Goal: Participate in discussion

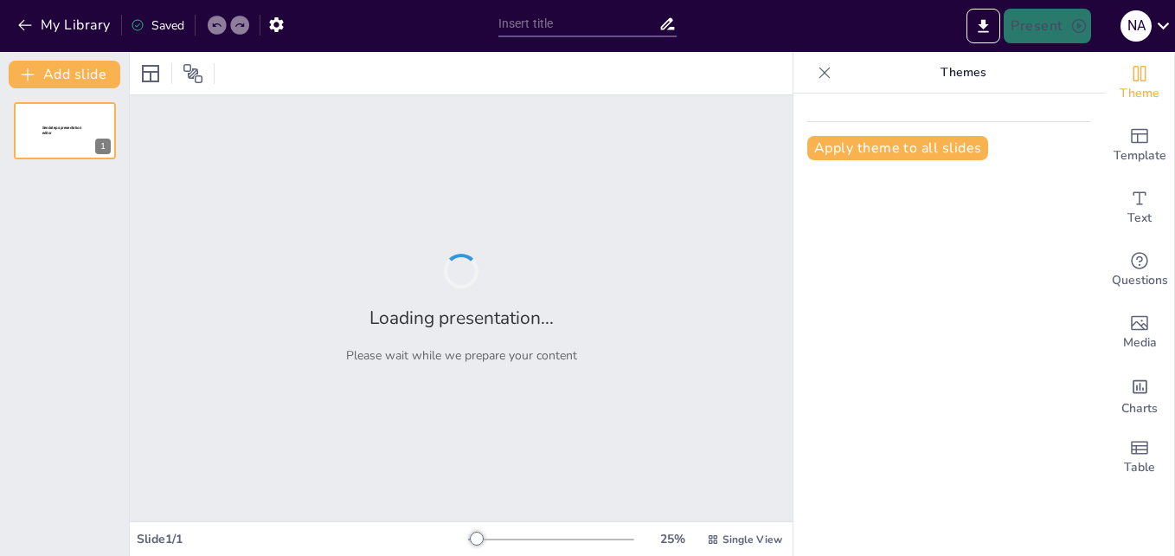
type input "New Sendsteps"
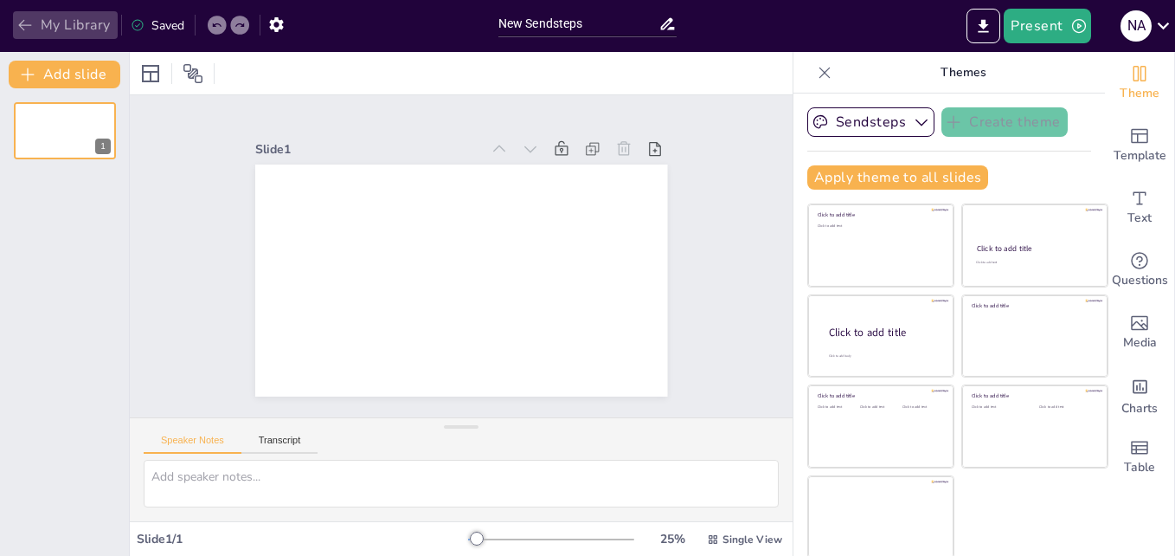
click at [20, 21] on icon "button" at bounding box center [24, 24] width 17 height 17
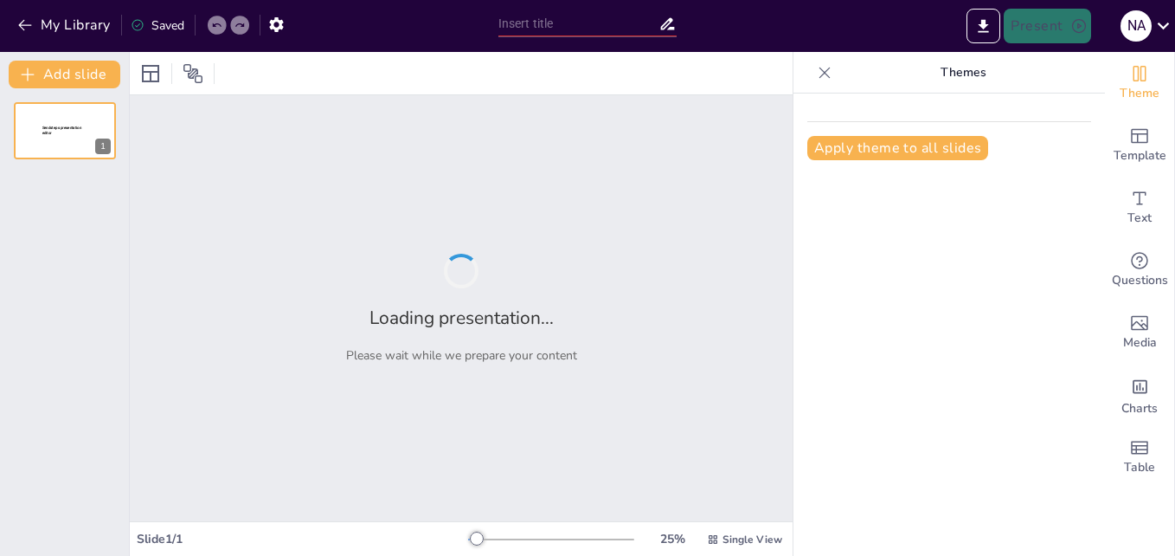
type input "Economic Recovery in the United States After World War I: Key Measures and Poli…"
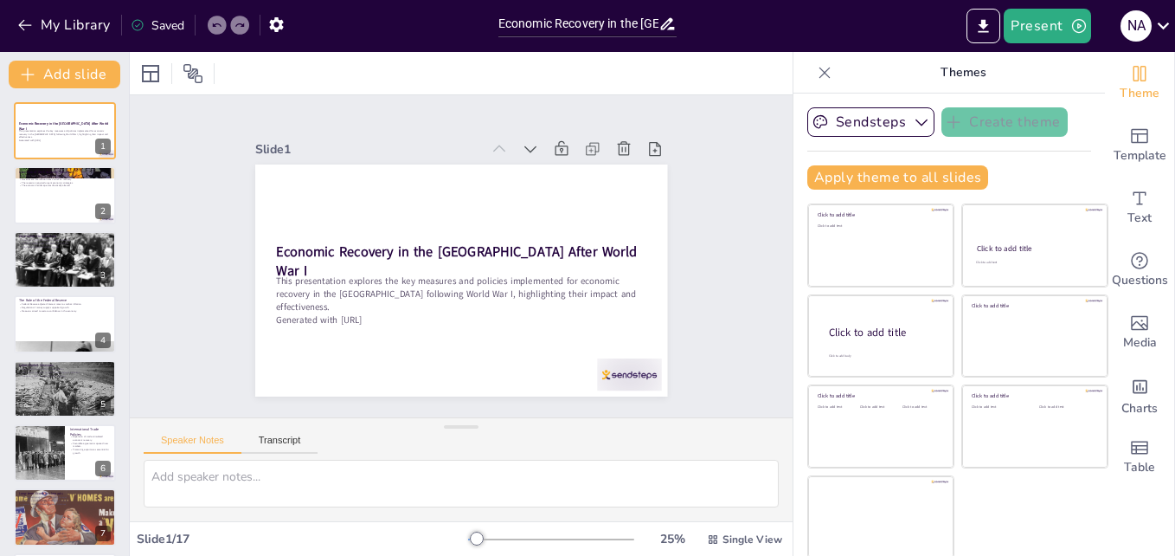
checkbox input "true"
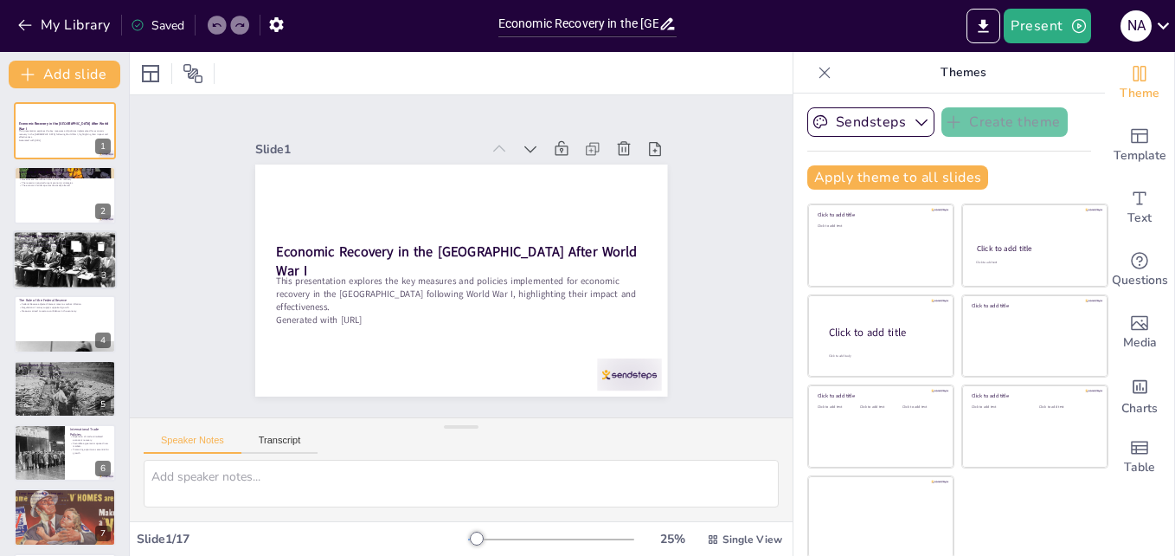
checkbox input "true"
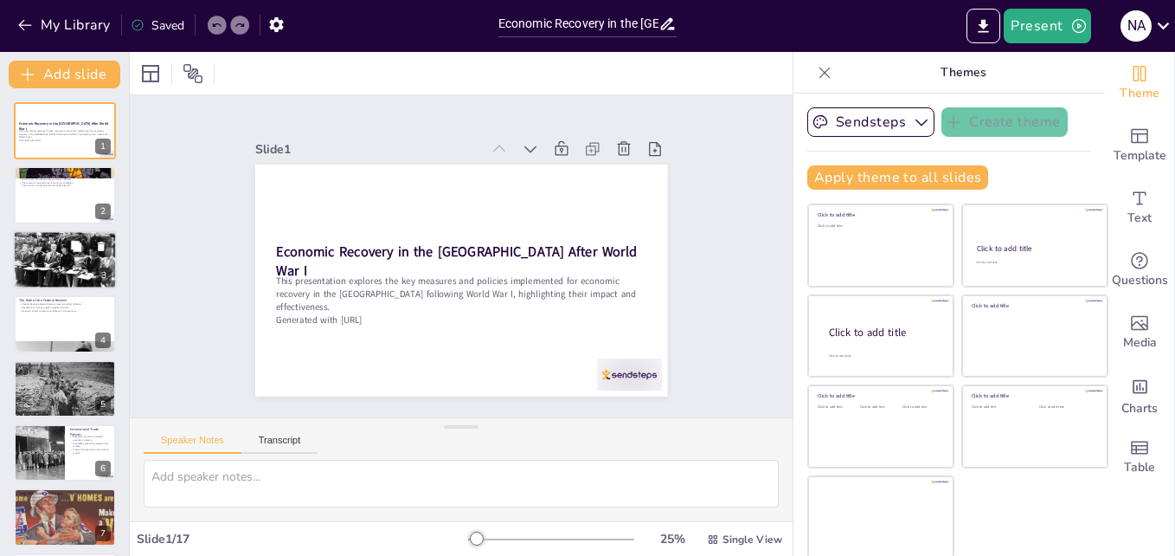
checkbox input "true"
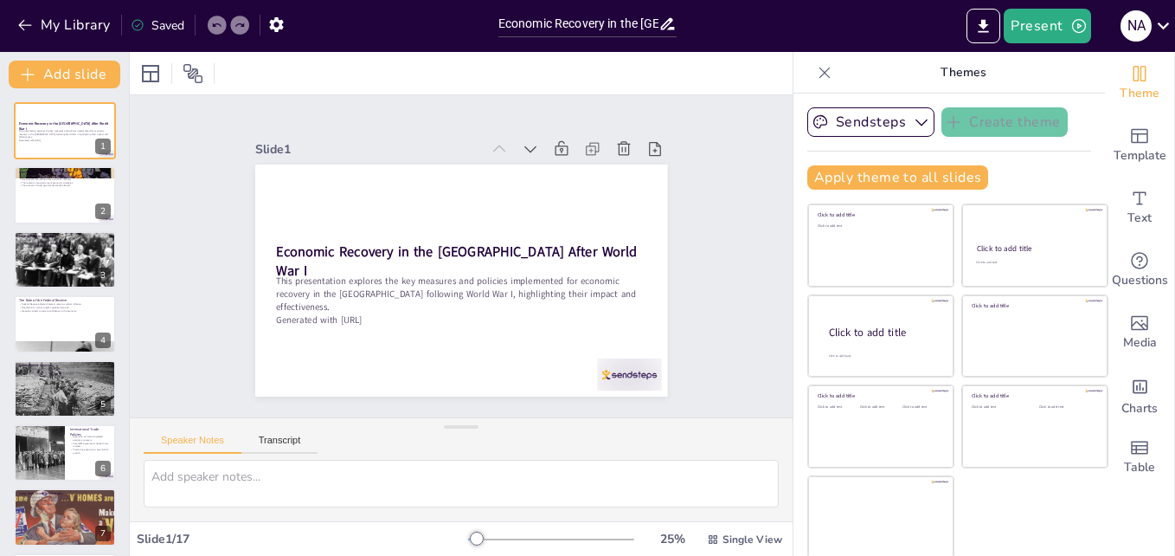
checkbox input "true"
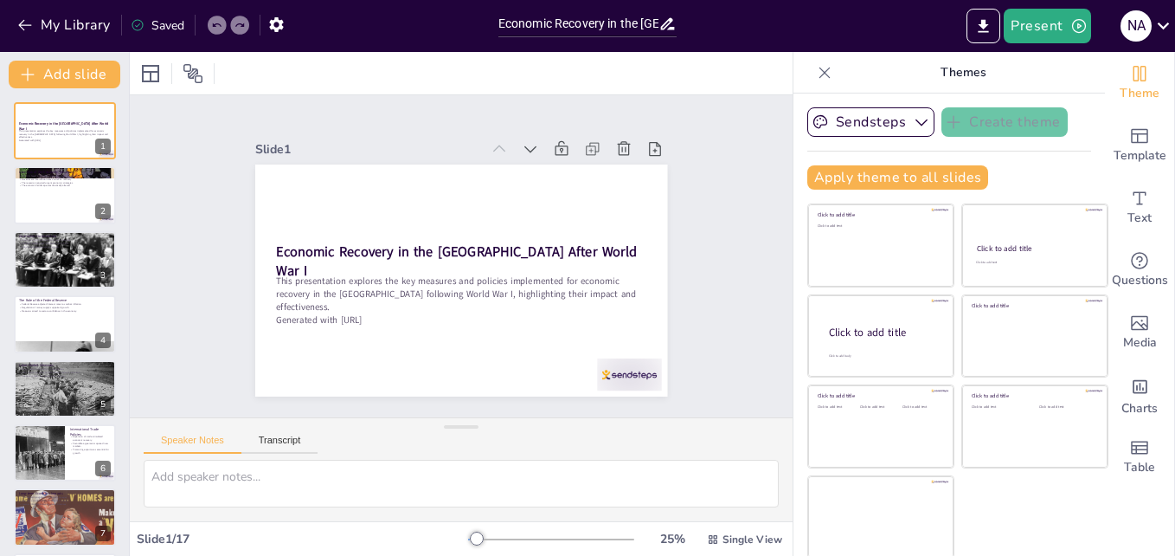
checkbox input "true"
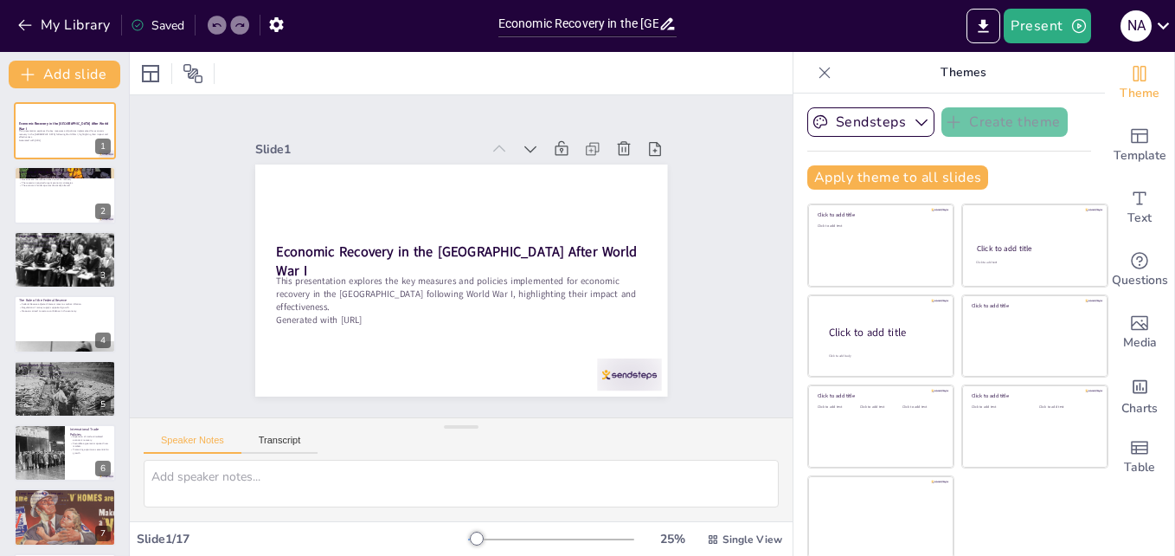
checkbox input "true"
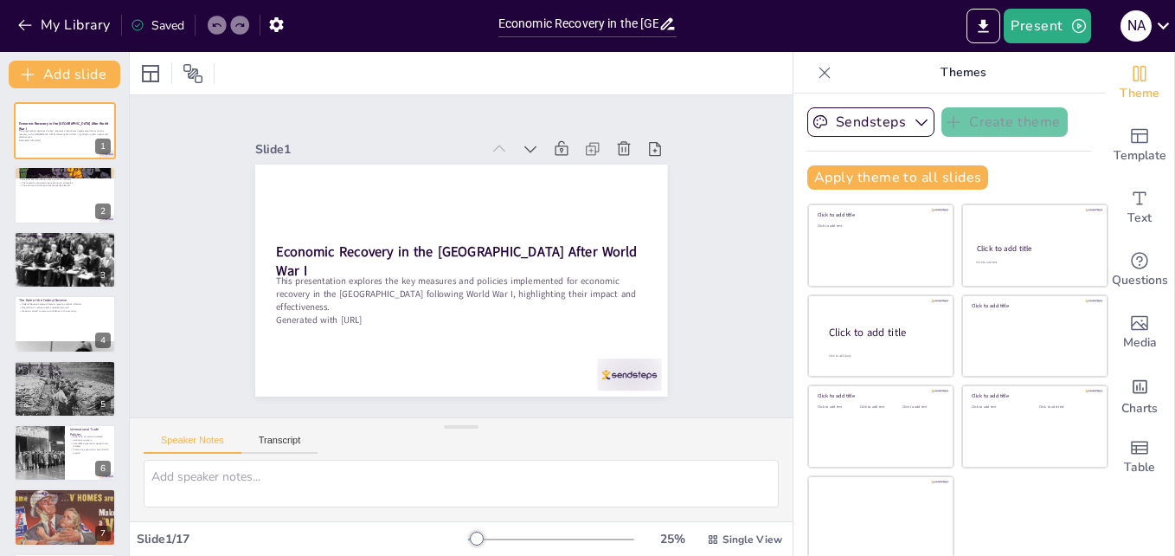
checkbox input "true"
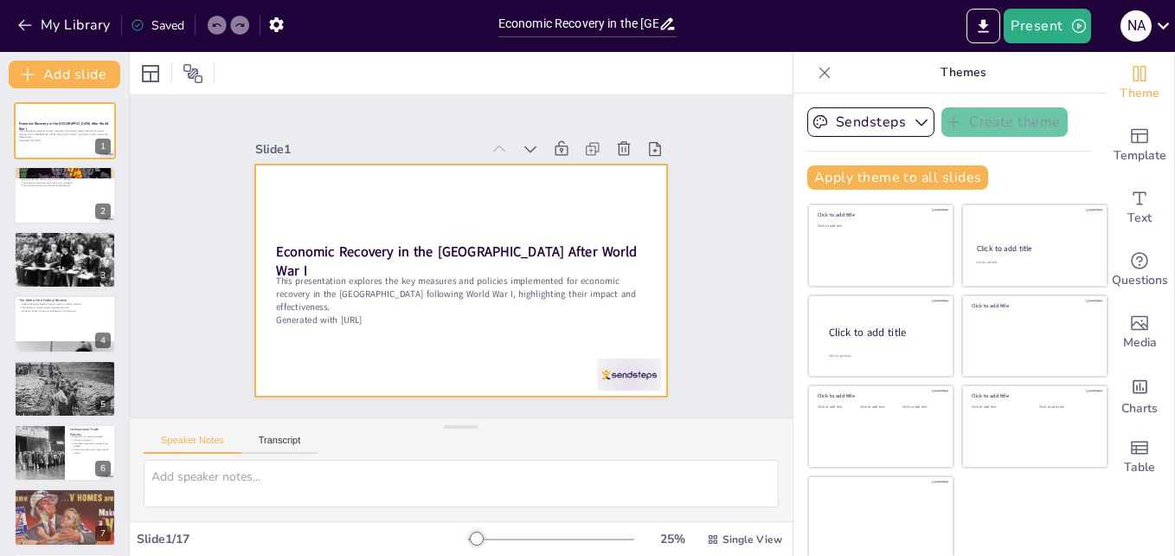
scroll to position [3, 0]
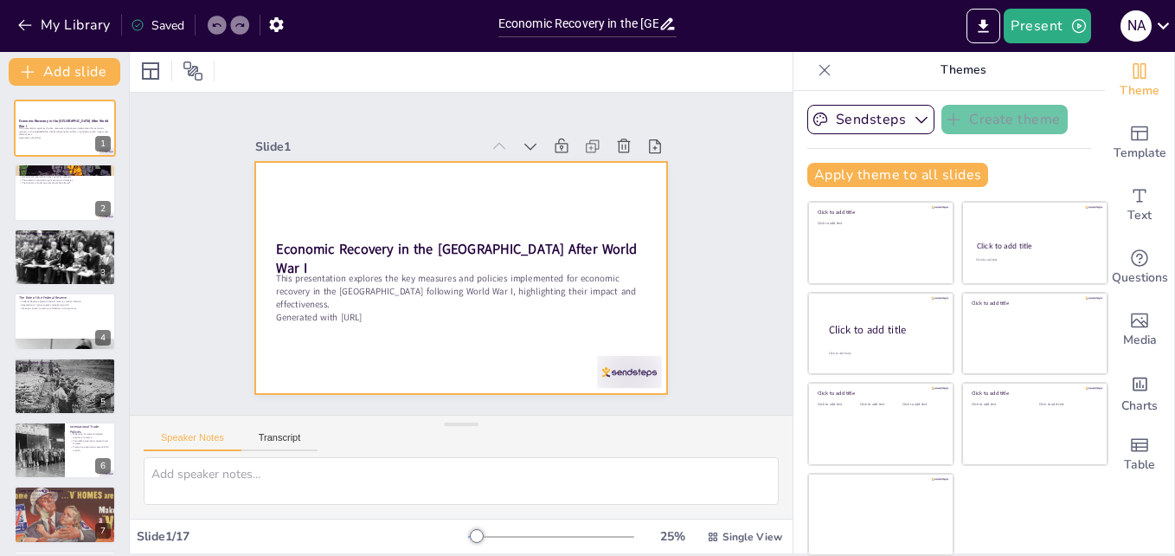
checkbox input "true"
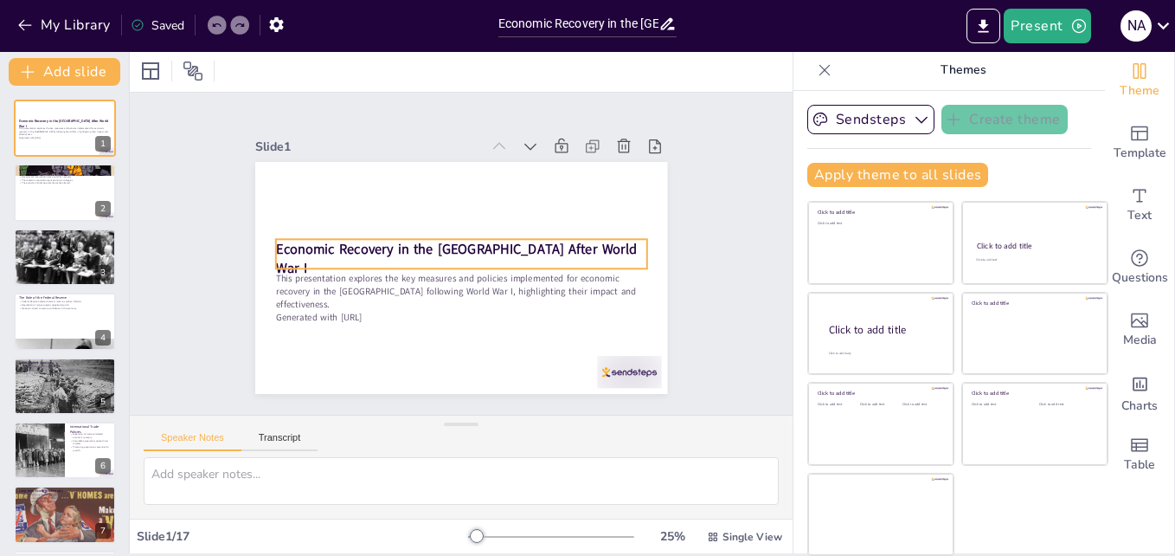
checkbox input "true"
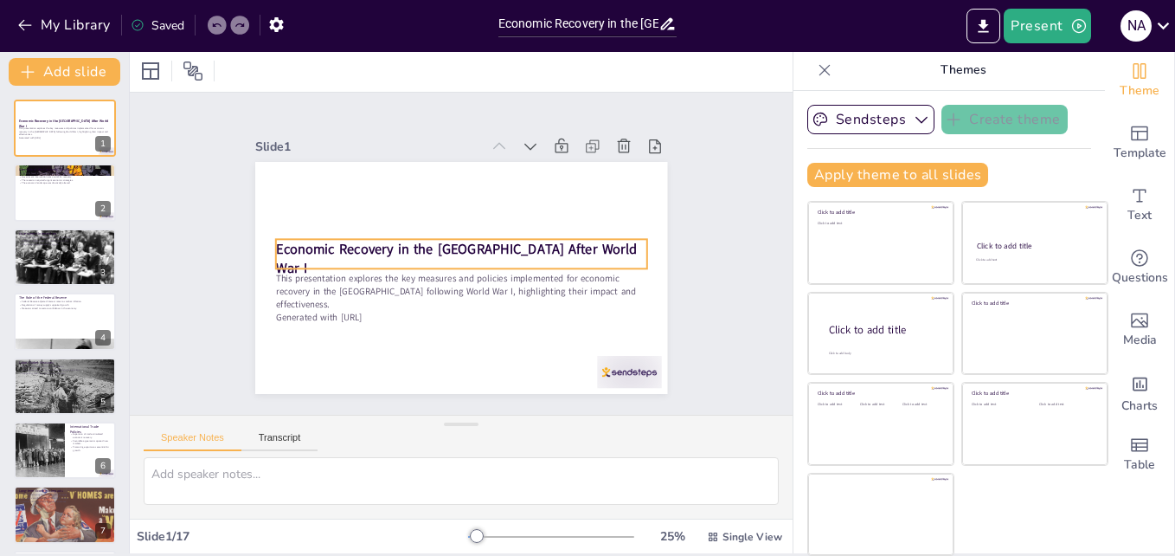
checkbox input "true"
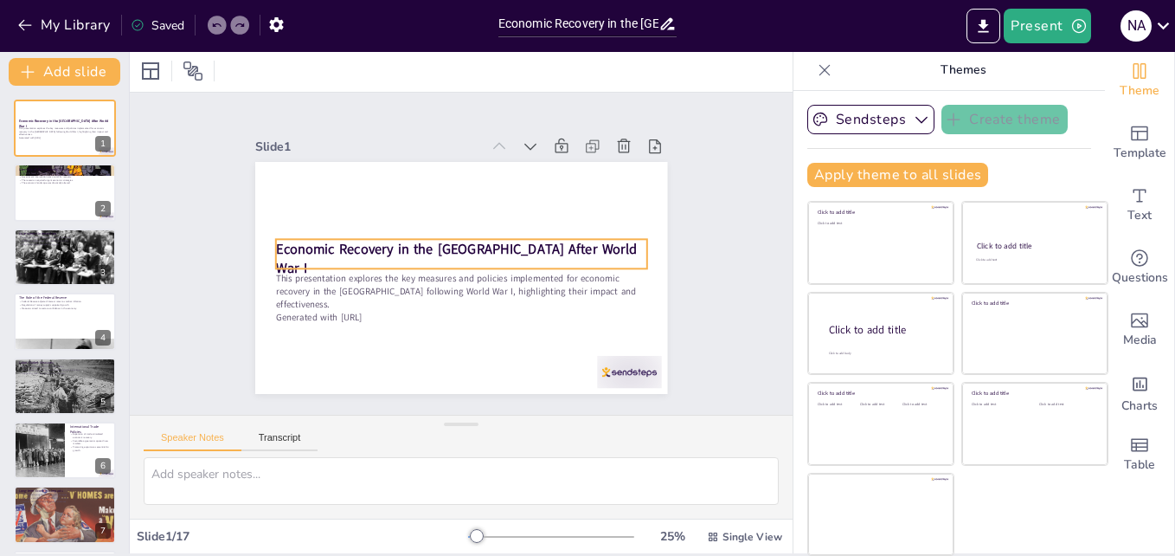
checkbox input "true"
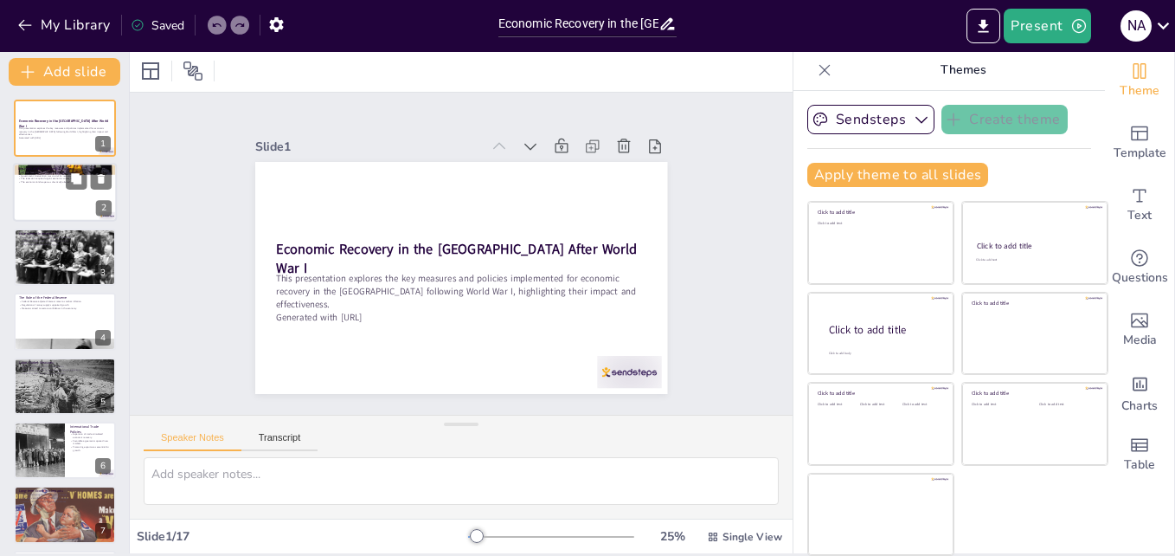
checkbox input "true"
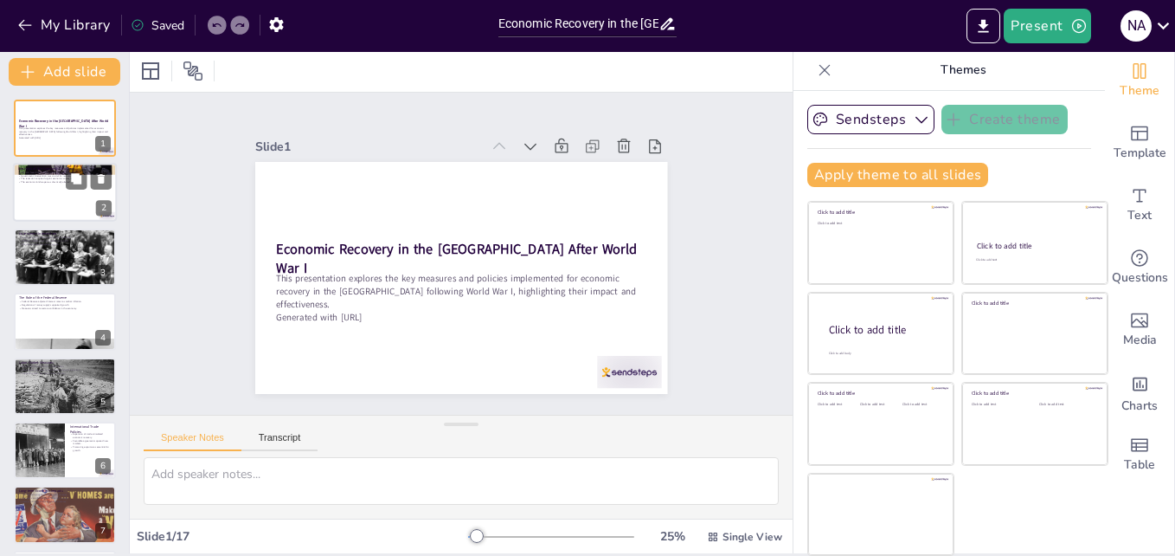
click at [51, 188] on div at bounding box center [65, 193] width 104 height 59
type textarea "The post-war period was marked by significant economic challenges, including hi…"
checkbox input "true"
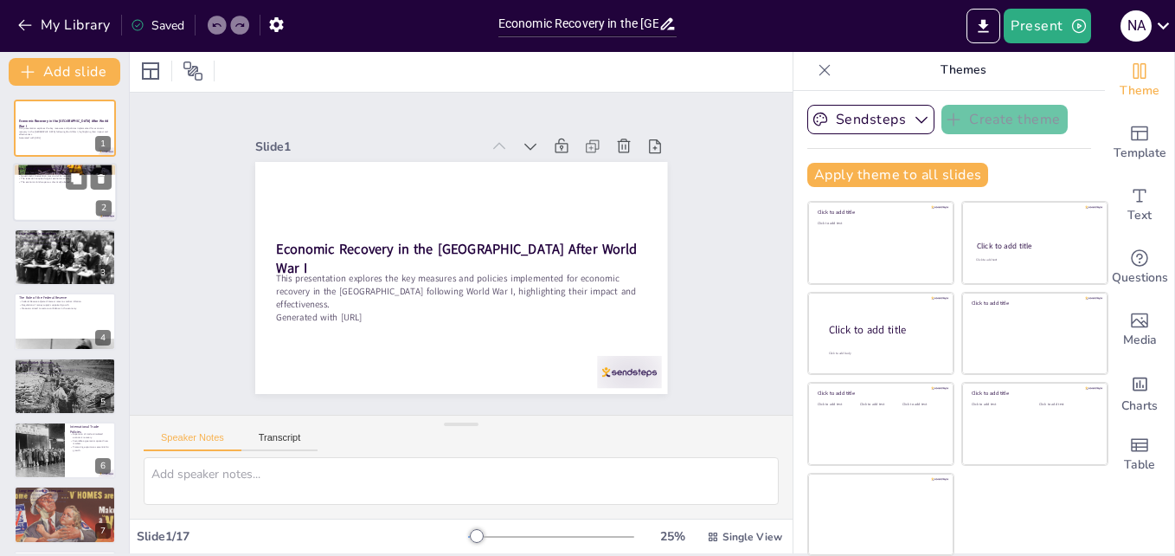
checkbox input "true"
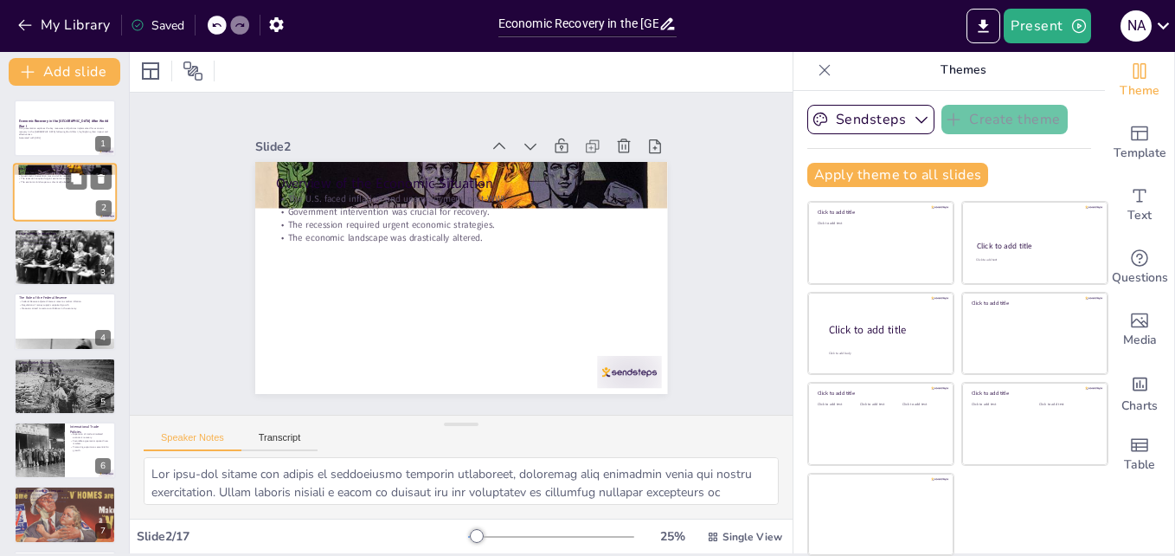
checkbox input "true"
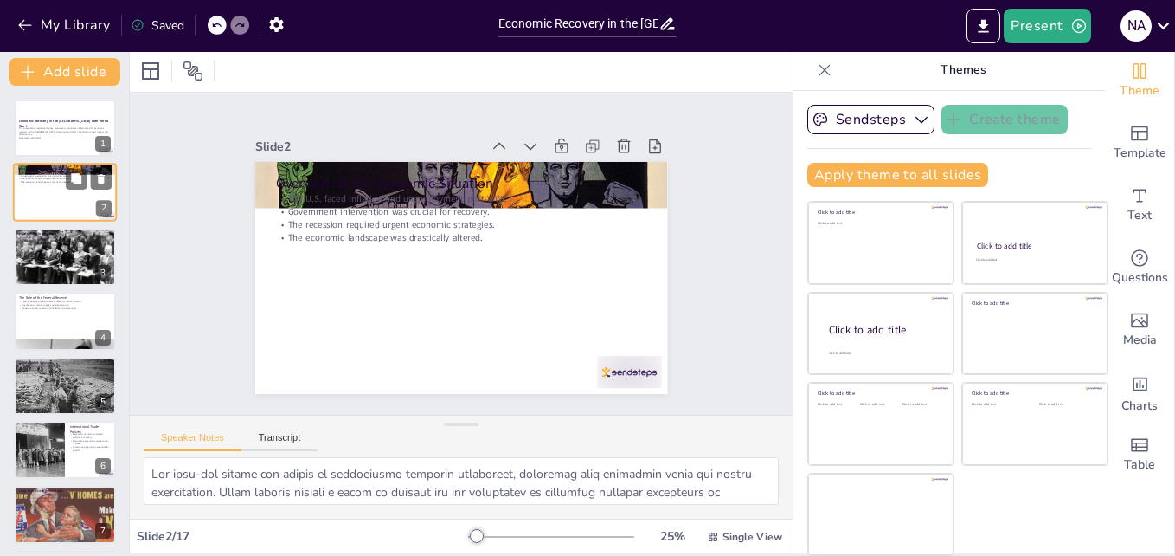
scroll to position [35, 0]
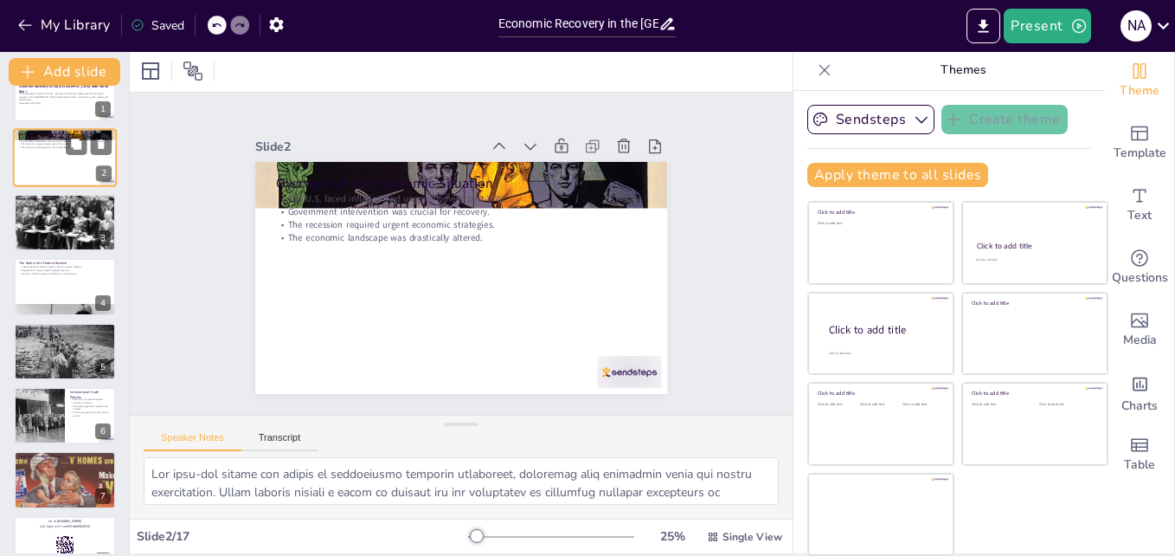
checkbox input "true"
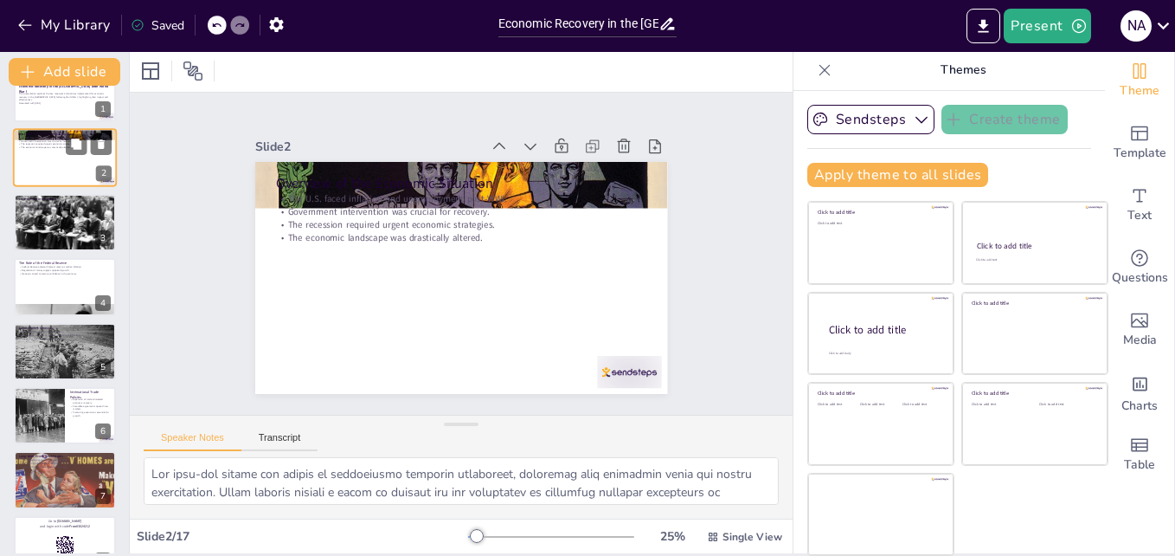
checkbox input "true"
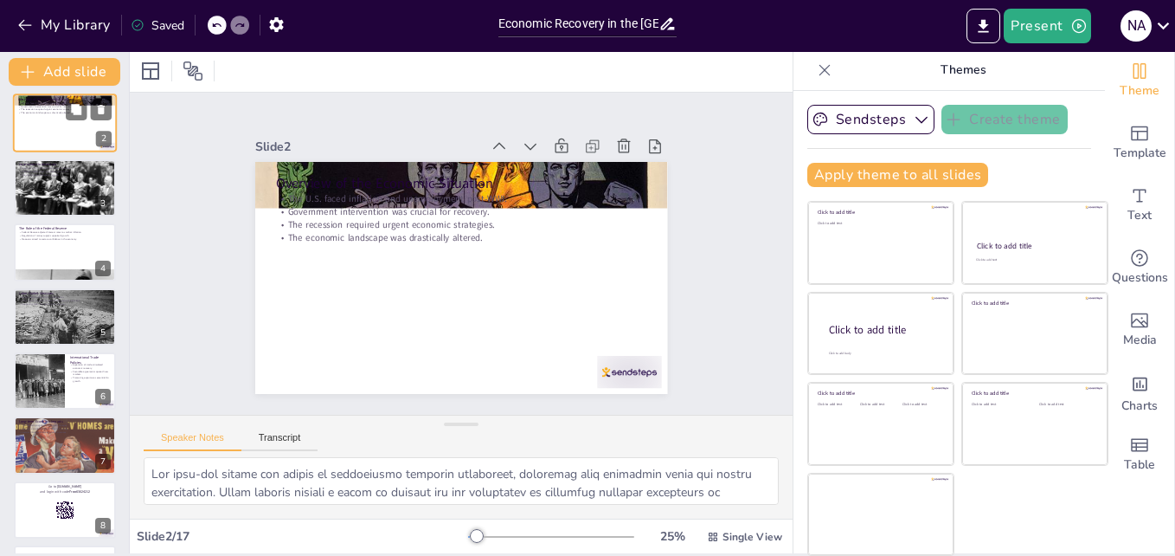
checkbox input "true"
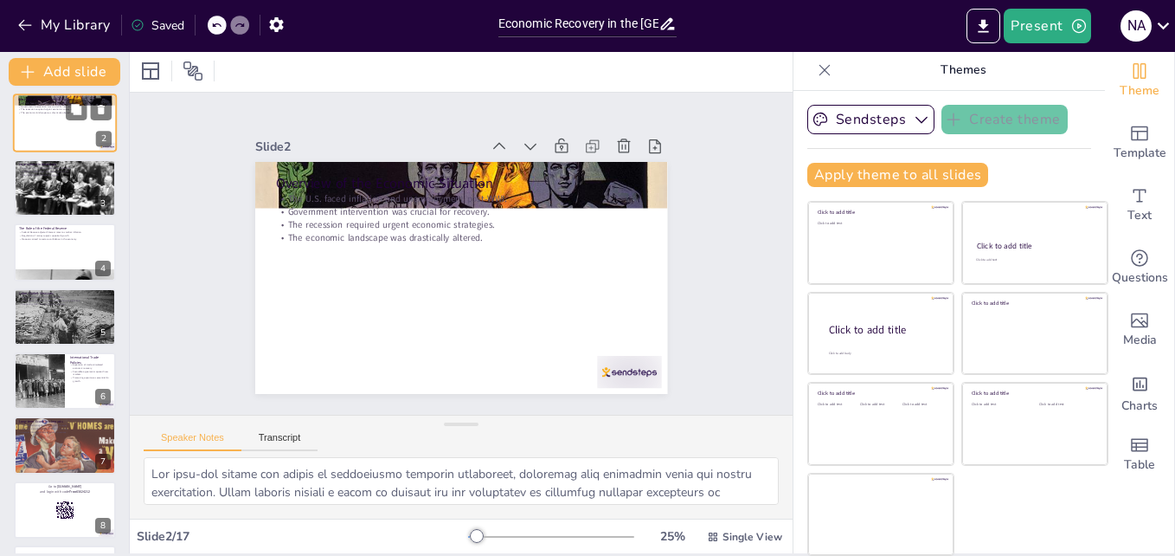
checkbox input "true"
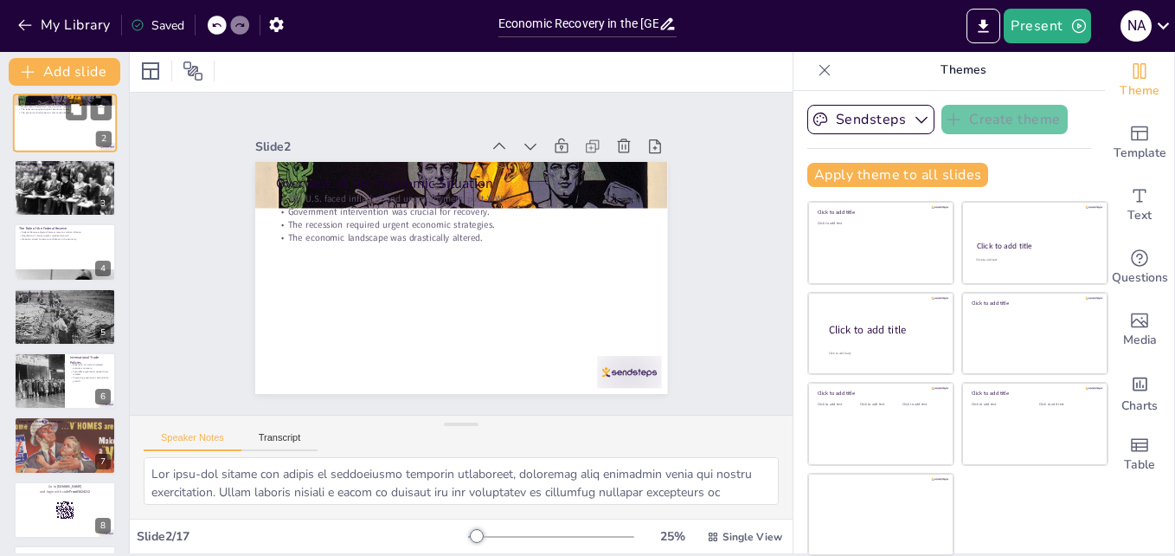
scroll to position [104, 0]
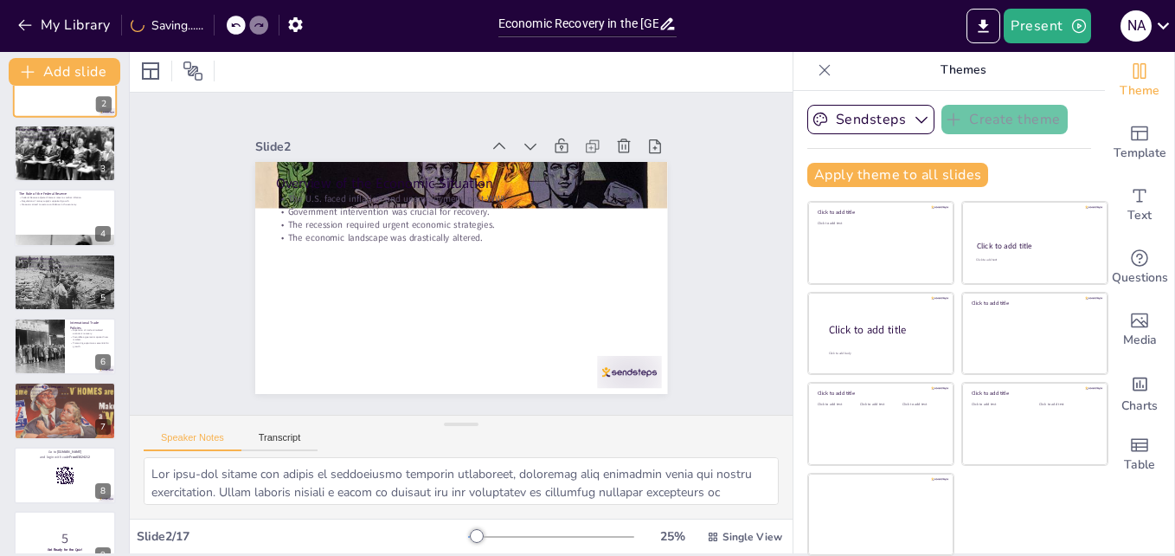
checkbox input "true"
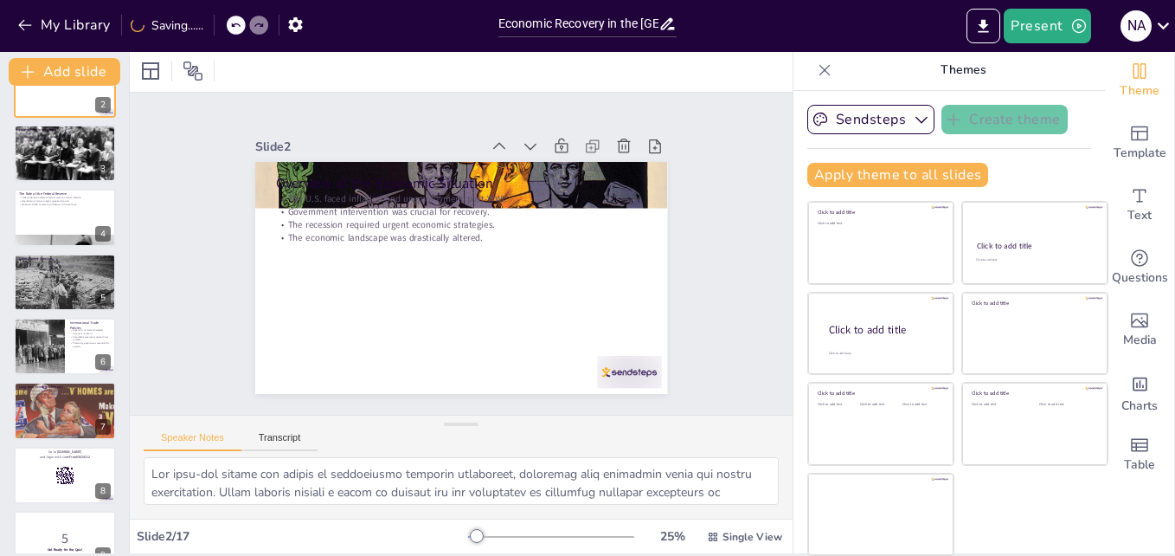
checkbox input "true"
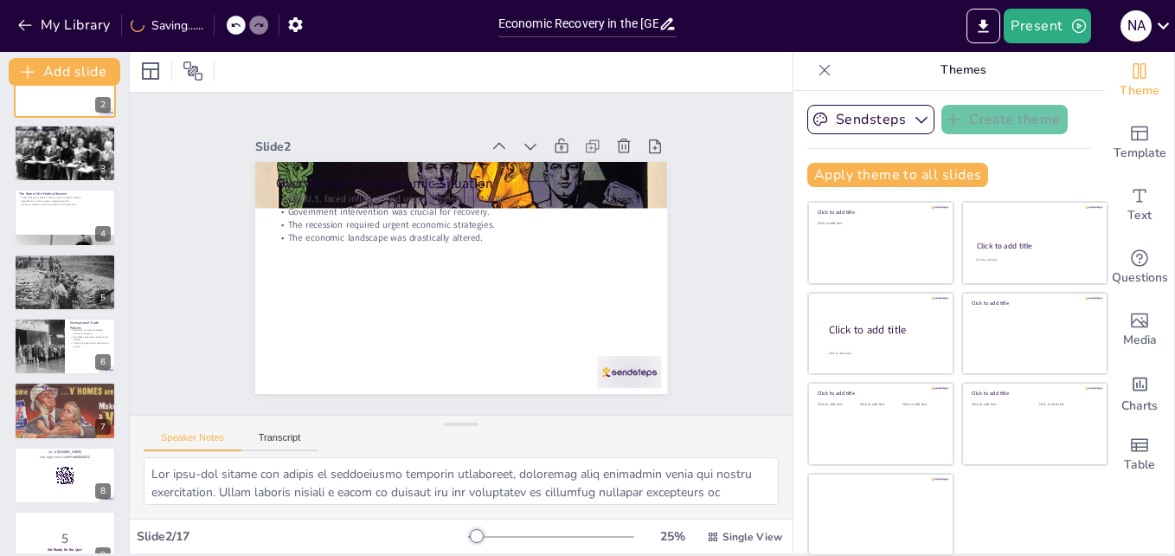
checkbox input "true"
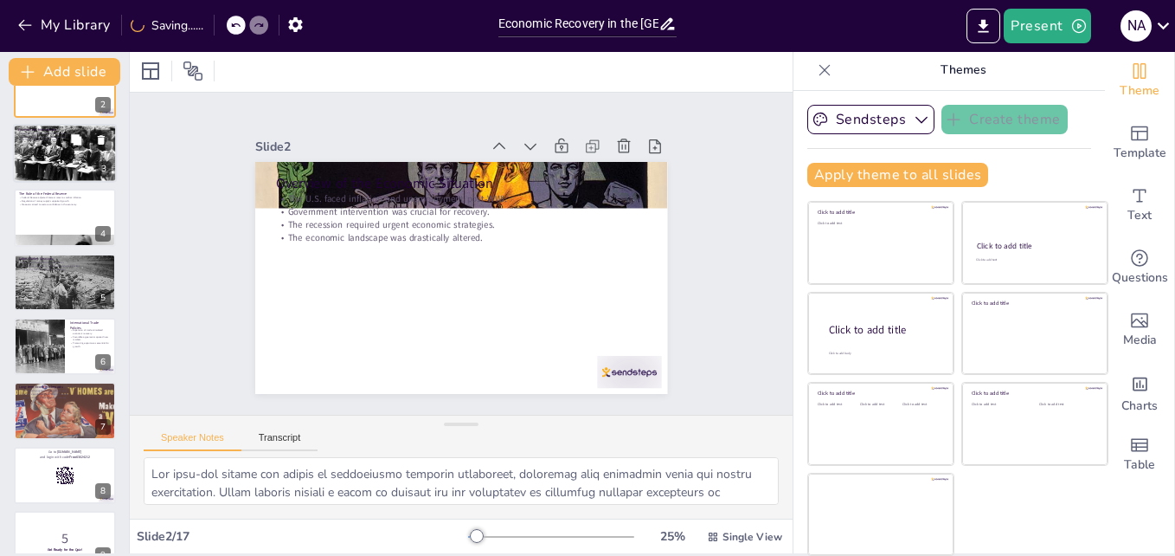
checkbox input "true"
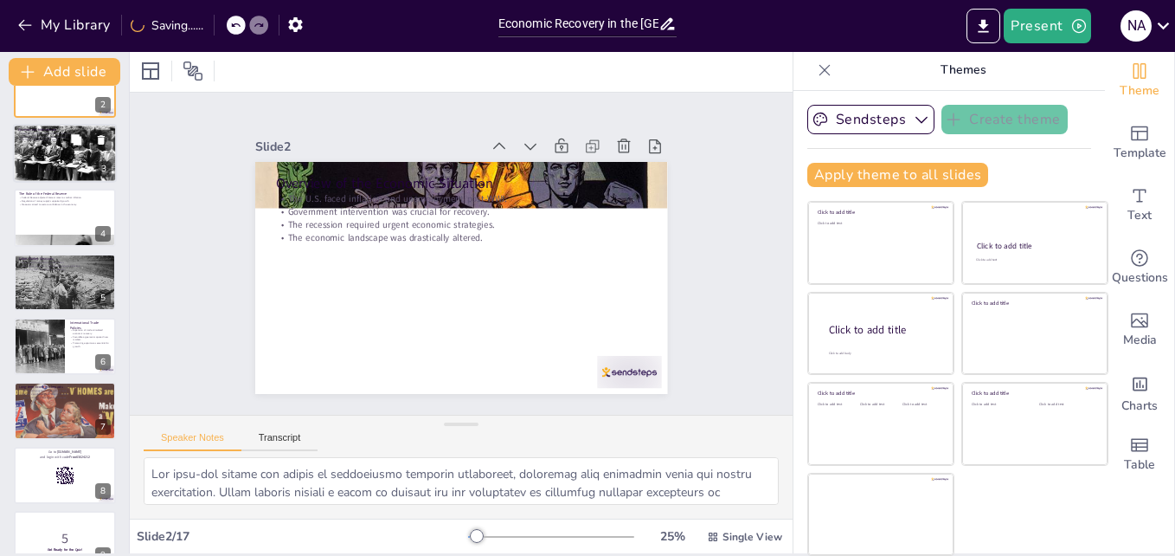
click at [41, 143] on div at bounding box center [65, 153] width 104 height 76
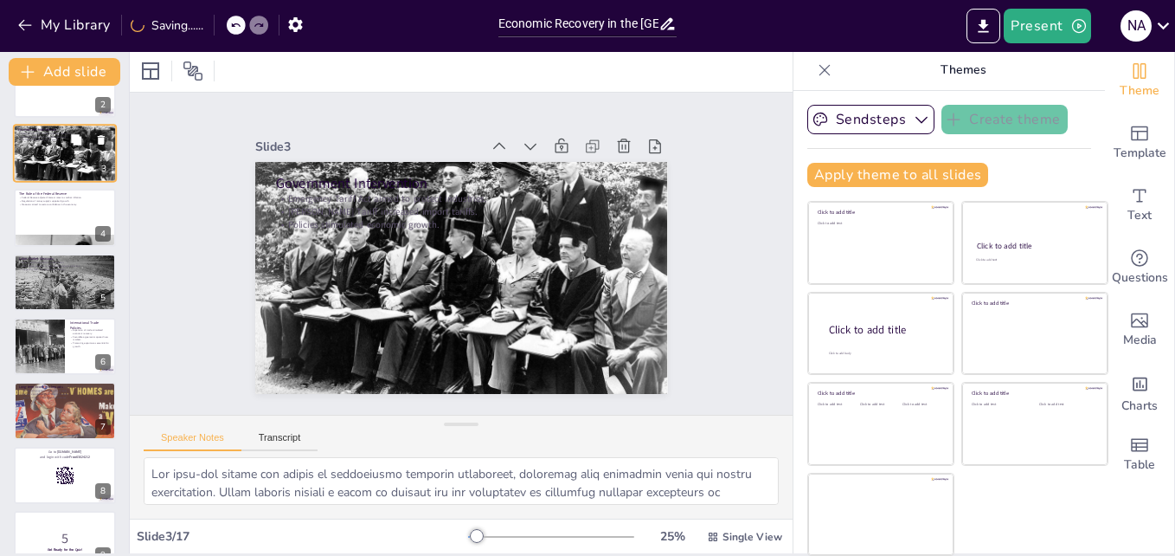
type textarea "The Emergency Tariff Act was a significant policy aimed at protecting American …"
checkbox input "true"
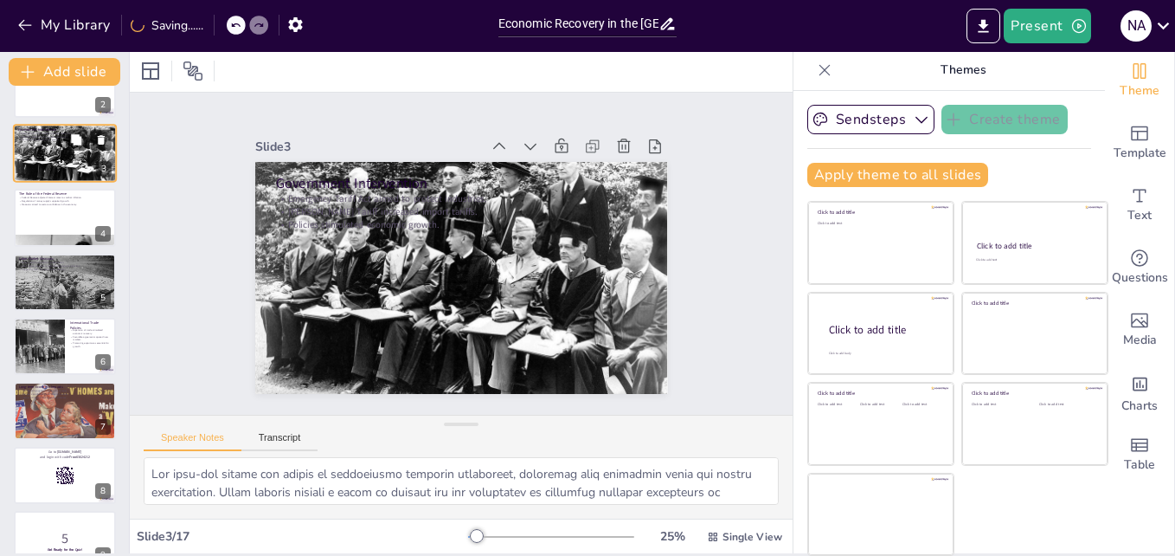
checkbox input "true"
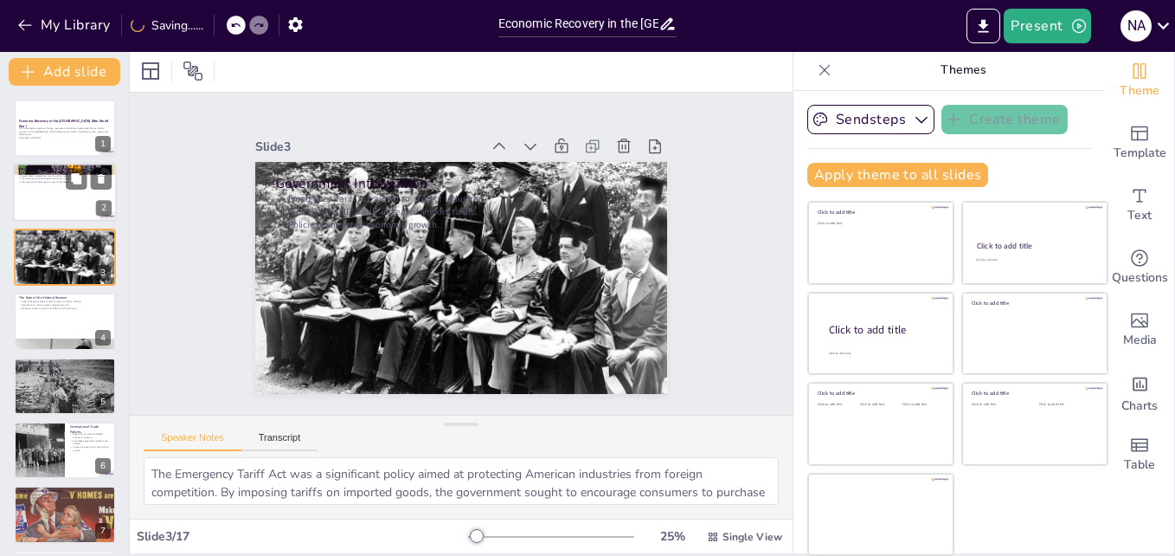
checkbox input "true"
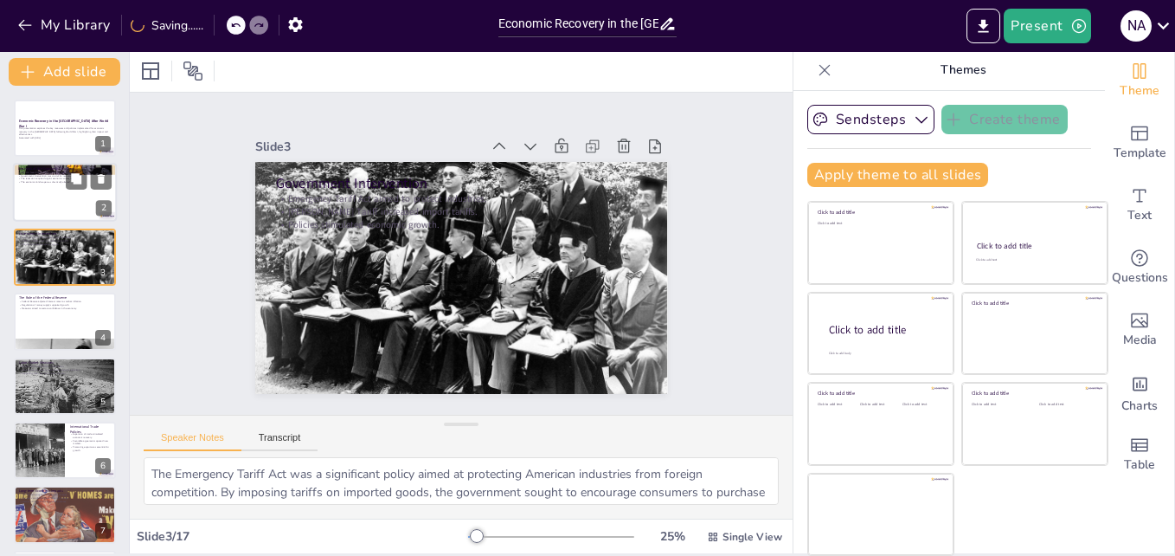
checkbox input "true"
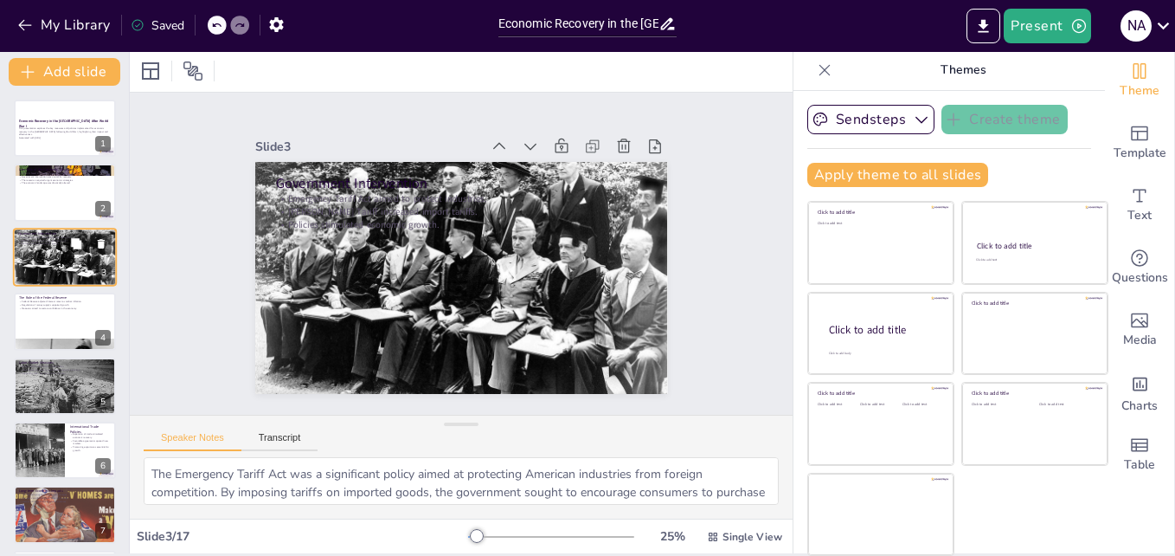
checkbox input "true"
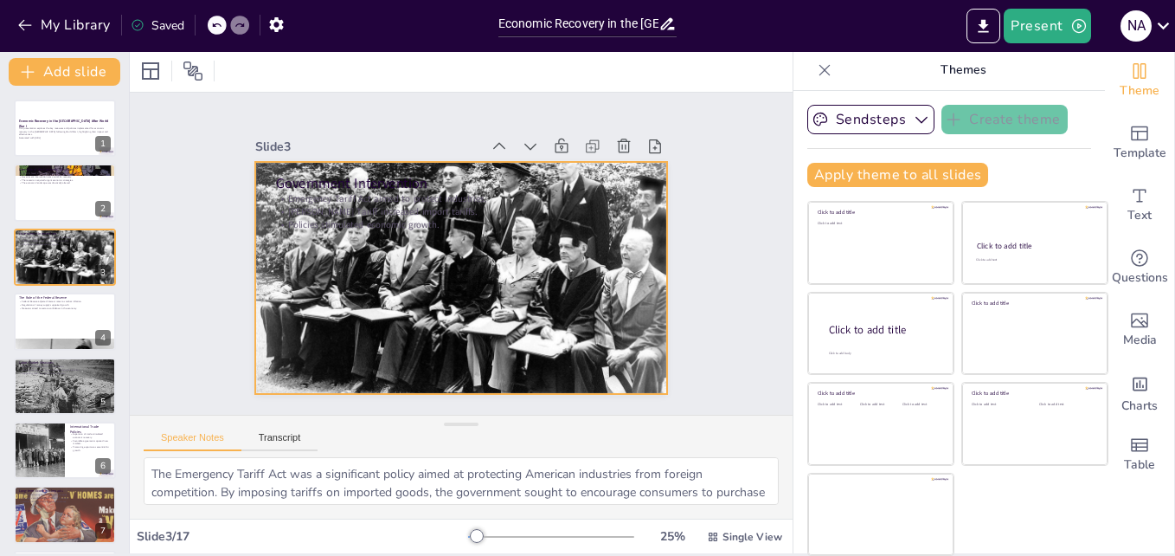
checkbox input "true"
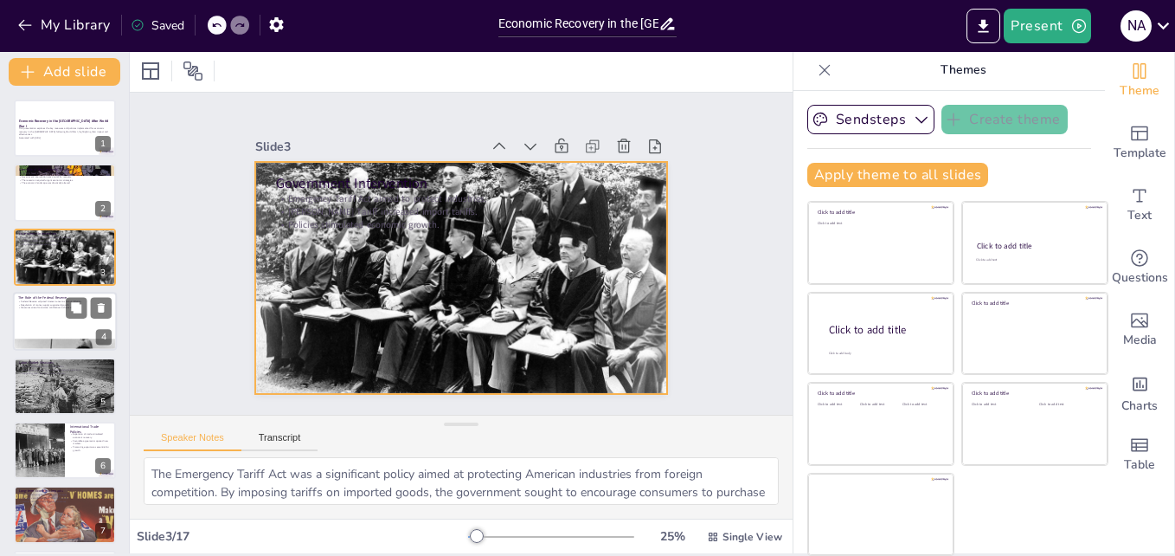
checkbox input "true"
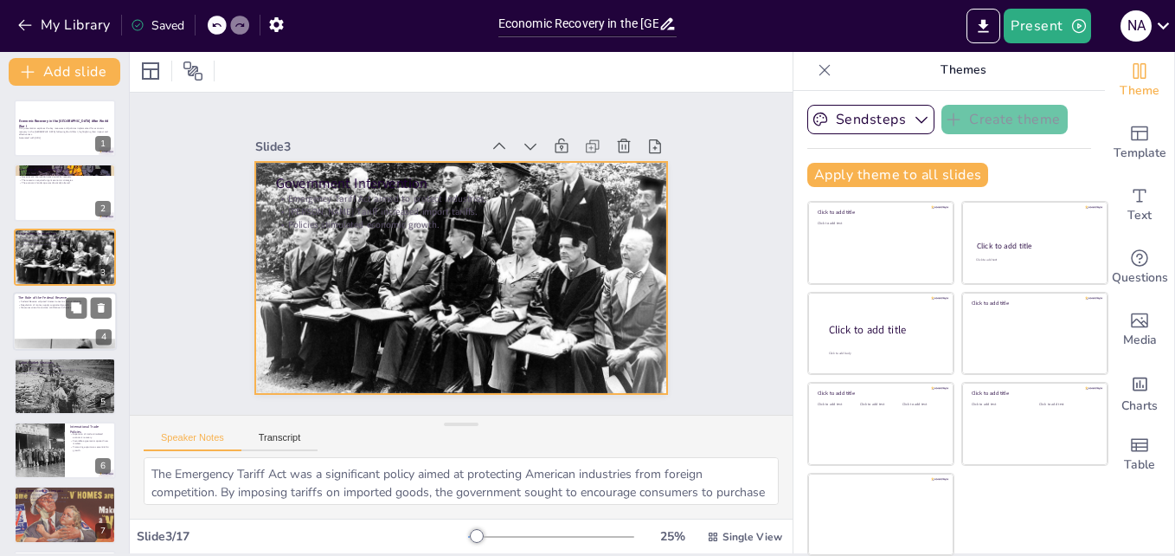
checkbox input "true"
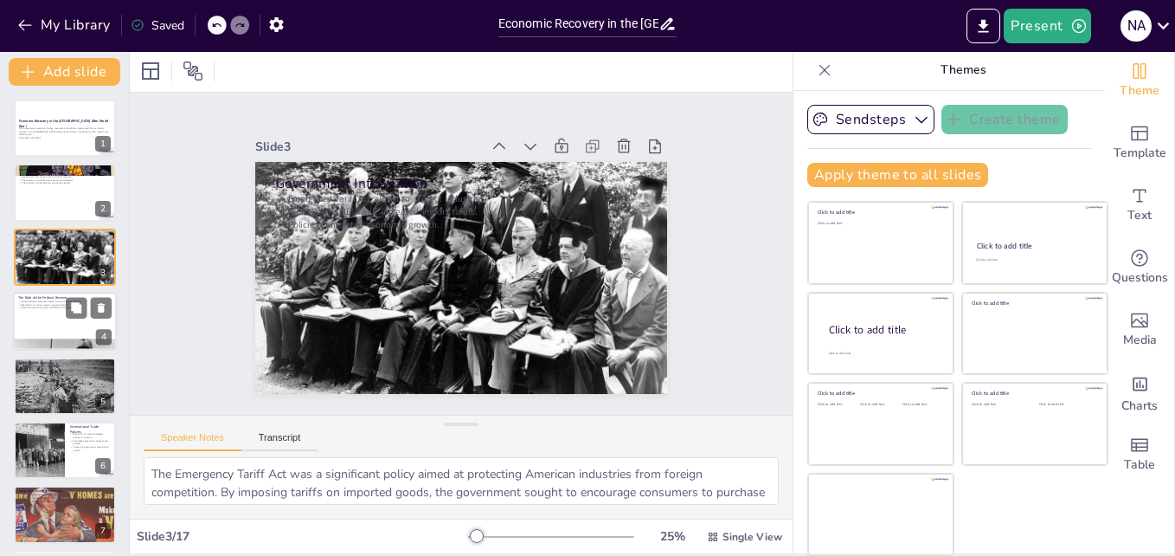
click at [62, 318] on div at bounding box center [65, 321] width 104 height 59
type textarea "The Federal Reserve's decision to adjust interest rates was a critical response…"
checkbox input "true"
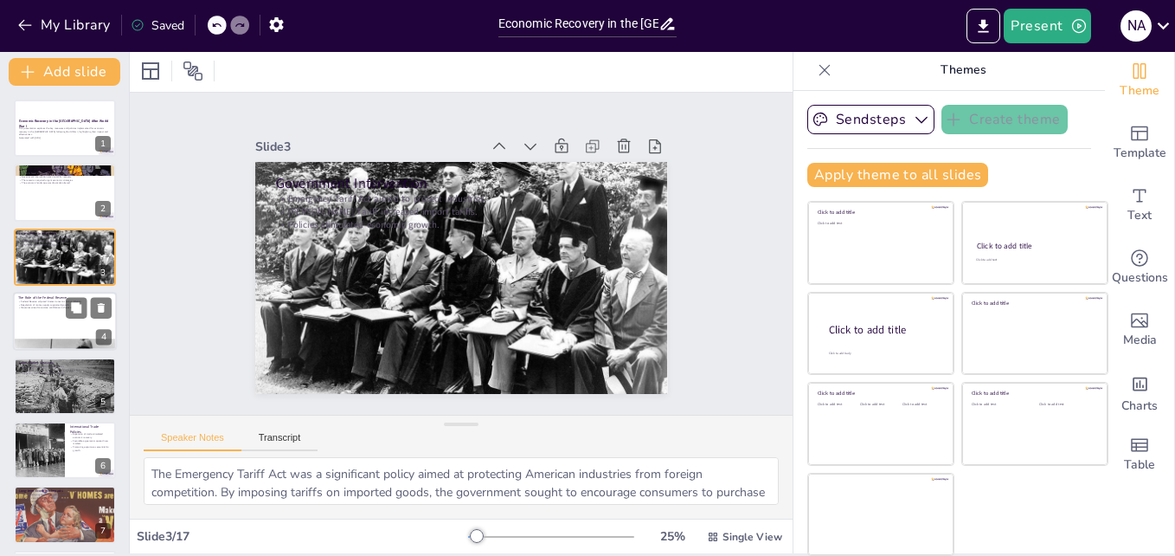
checkbox input "true"
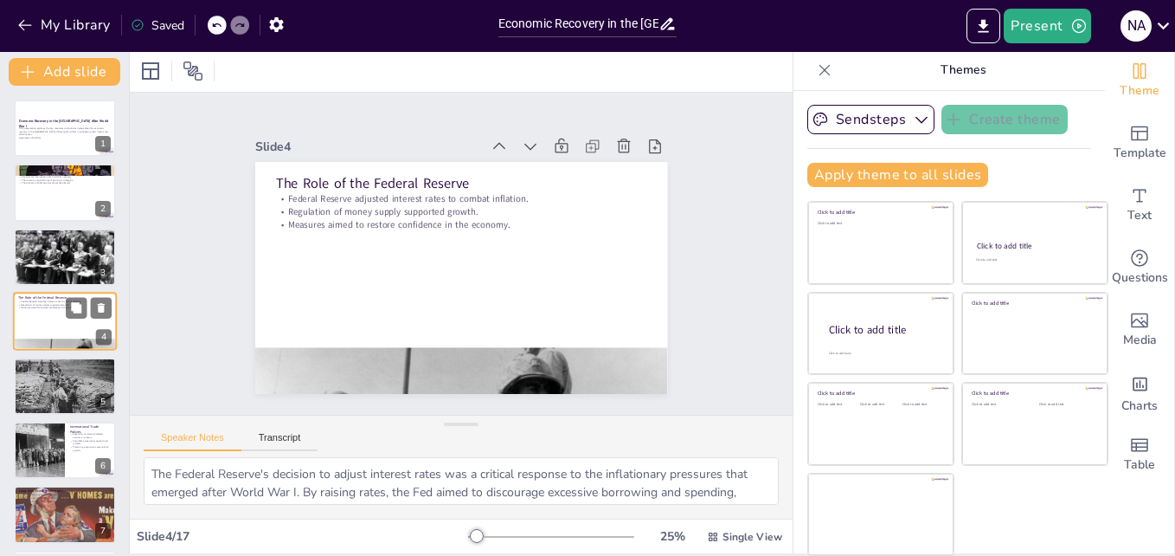
scroll to position [2, 0]
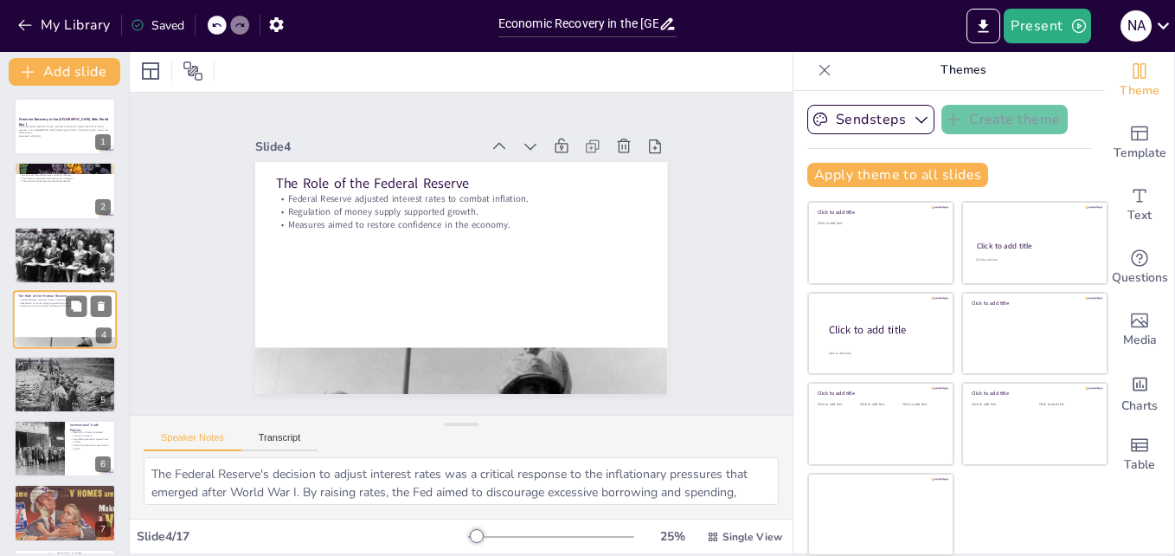
checkbox input "true"
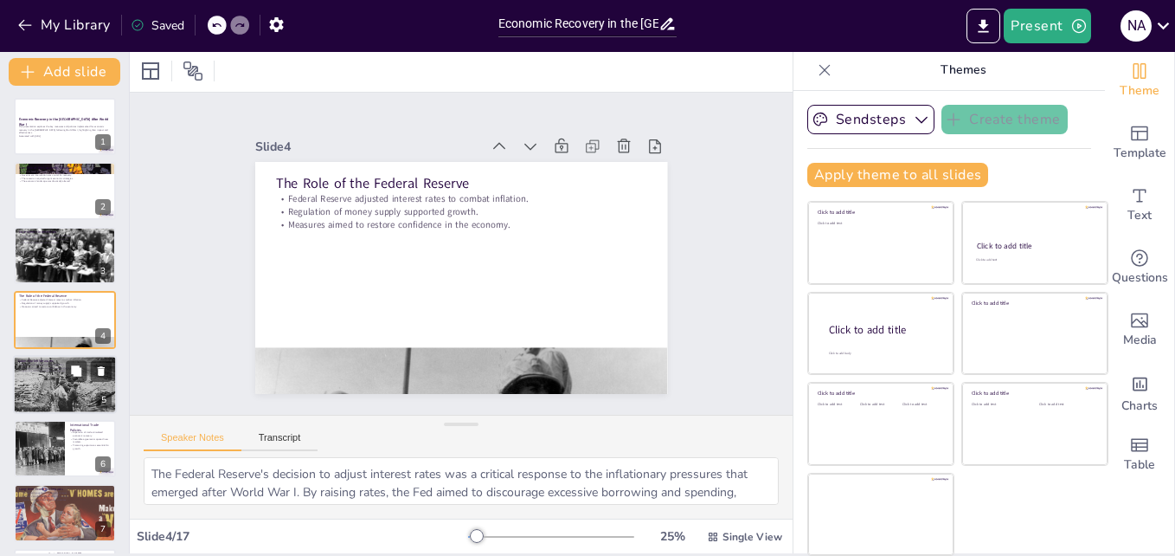
checkbox input "true"
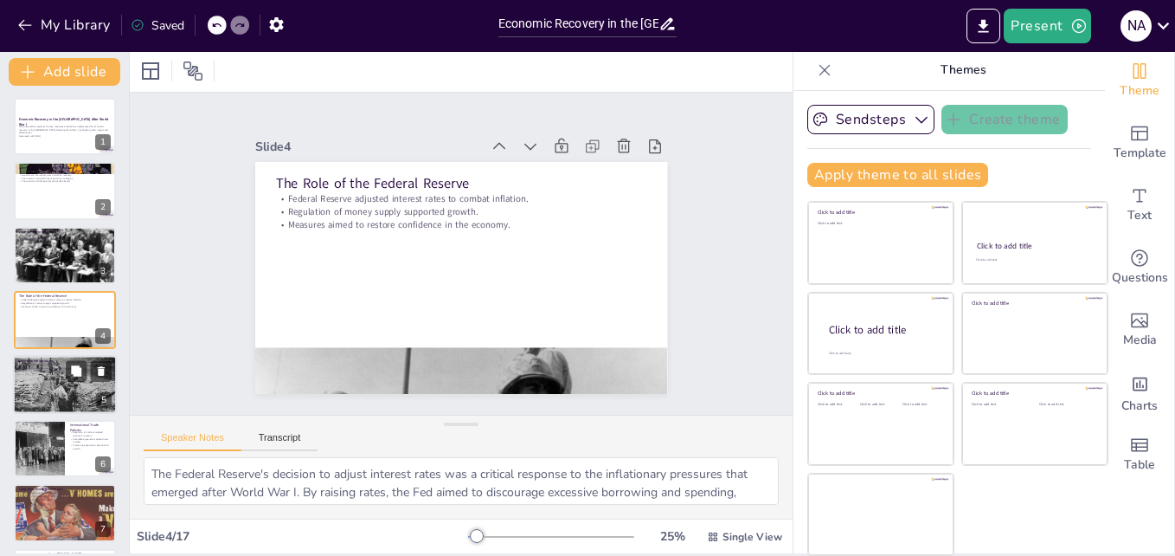
checkbox input "true"
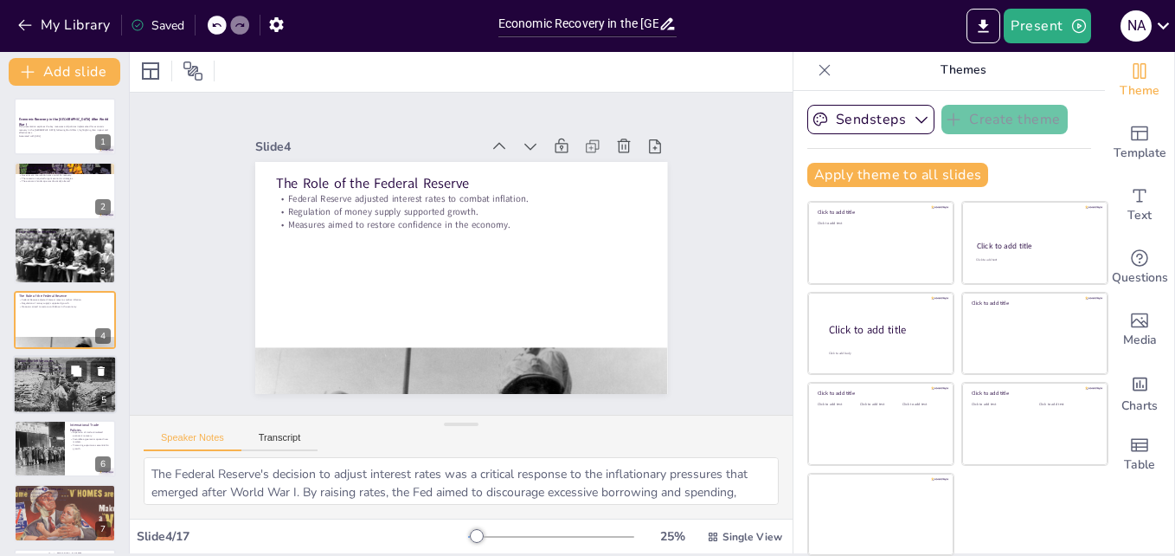
checkbox input "true"
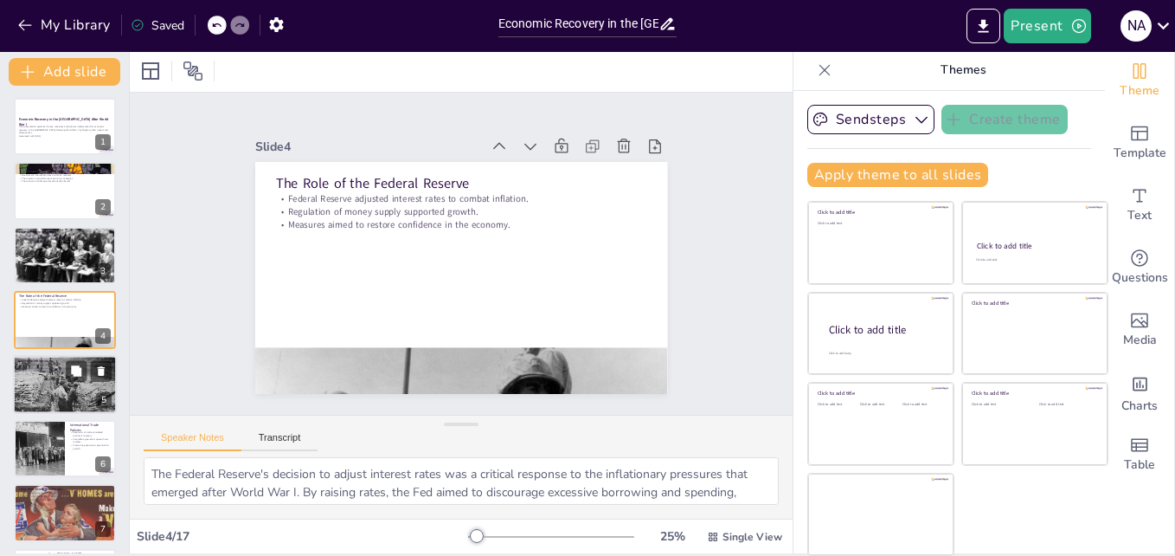
checkbox input "true"
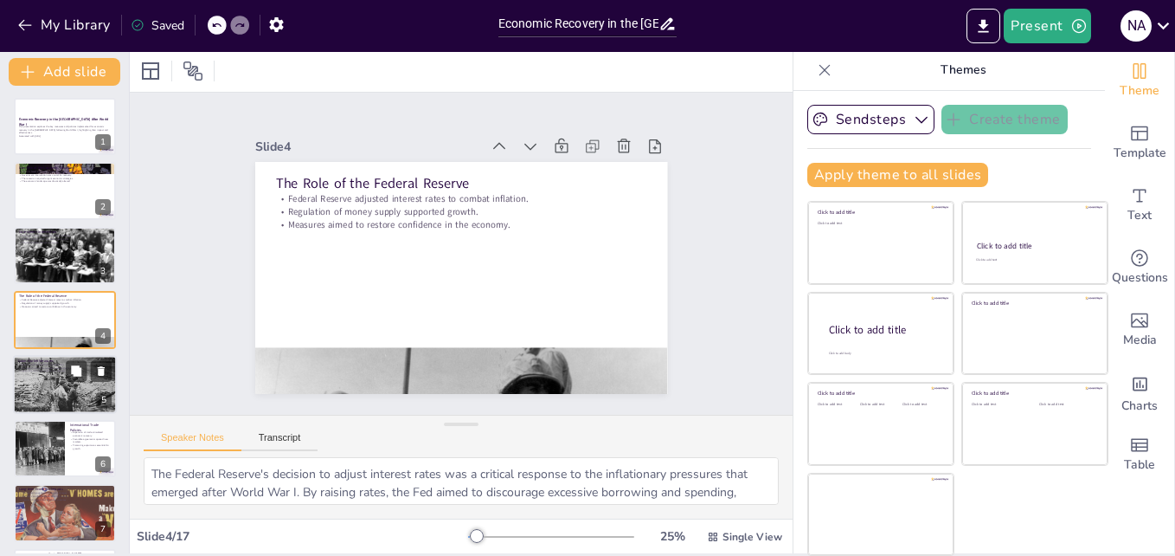
checkbox input "true"
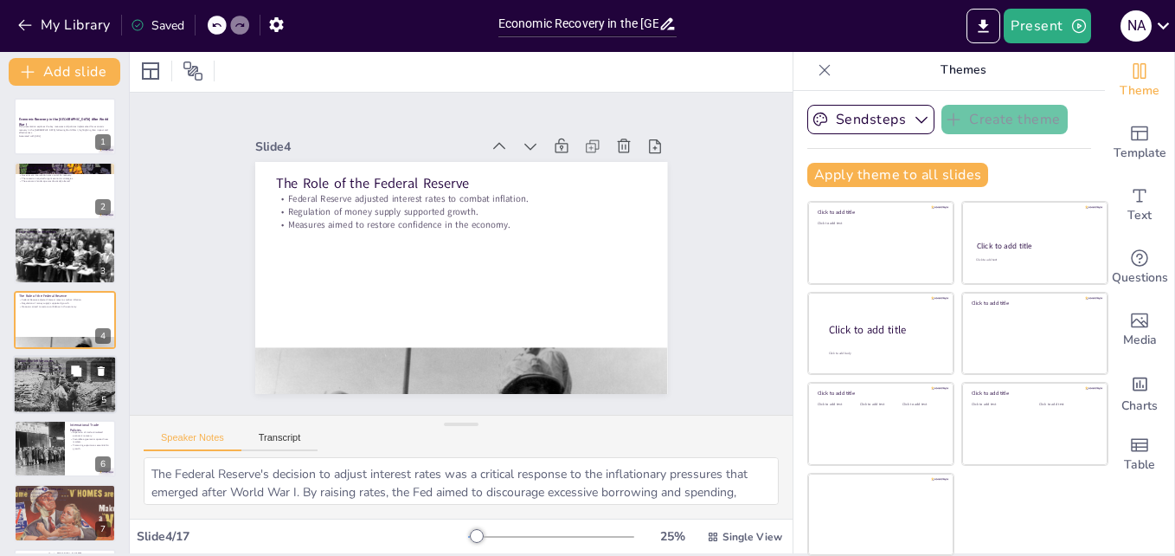
checkbox input "true"
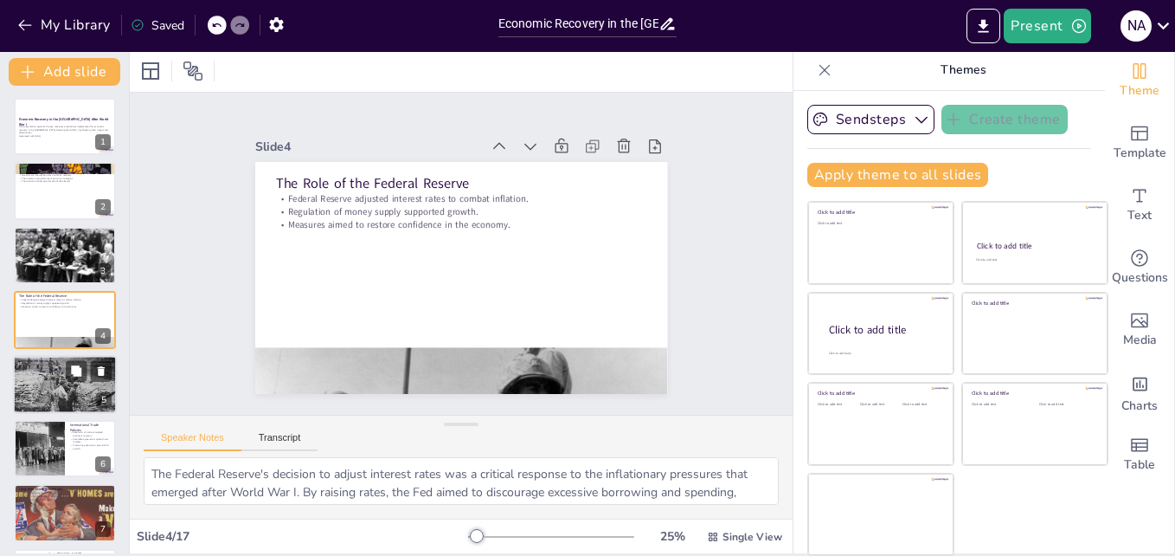
checkbox input "true"
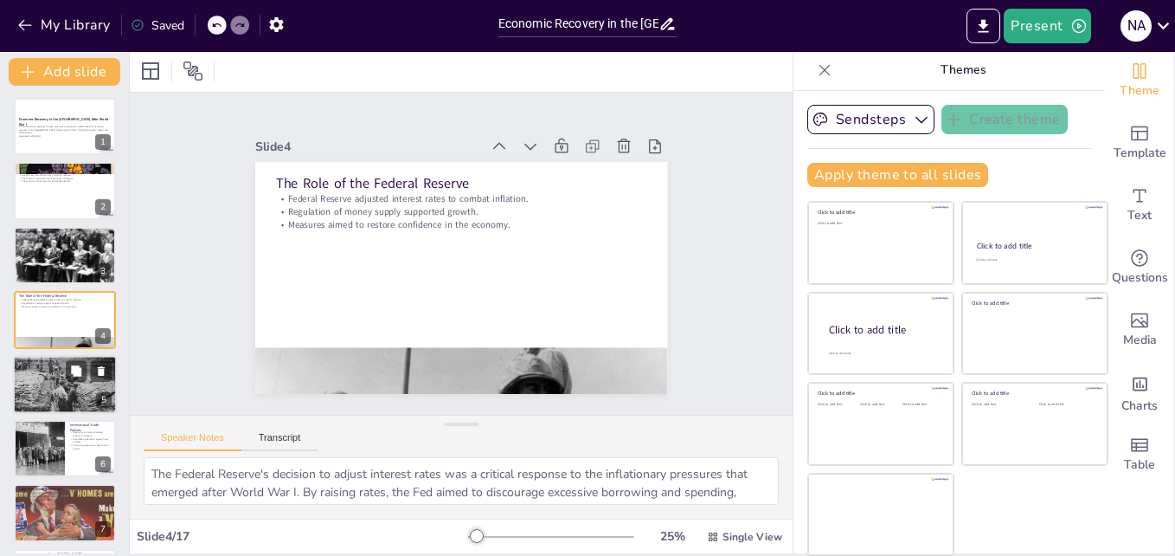
click at [47, 379] on div at bounding box center [64, 384] width 113 height 59
type textarea "Wage controls were a significant measure implemented to ensure that workers rec…"
checkbox input "true"
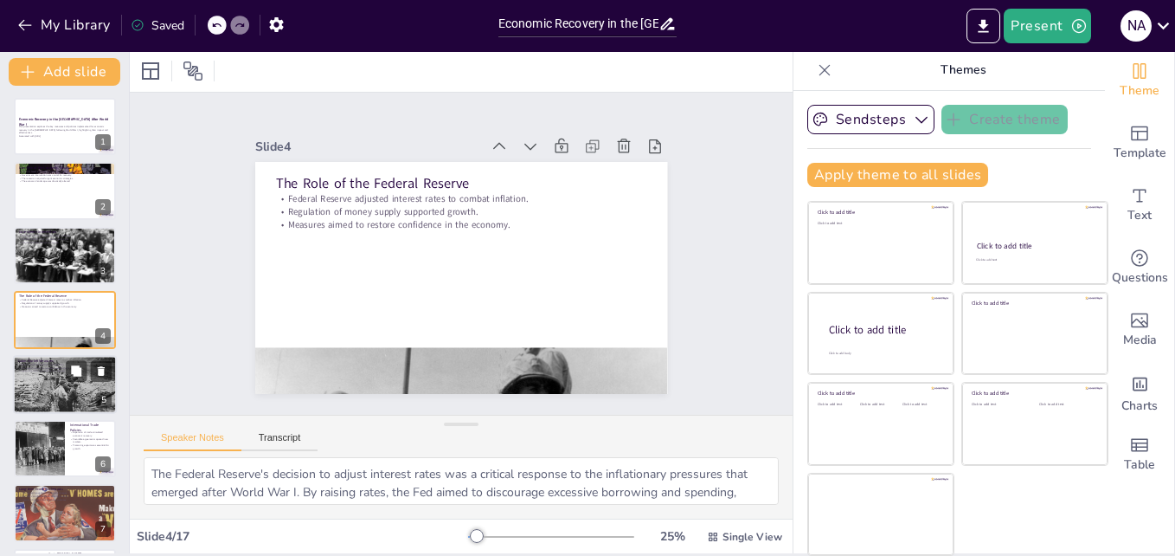
checkbox input "true"
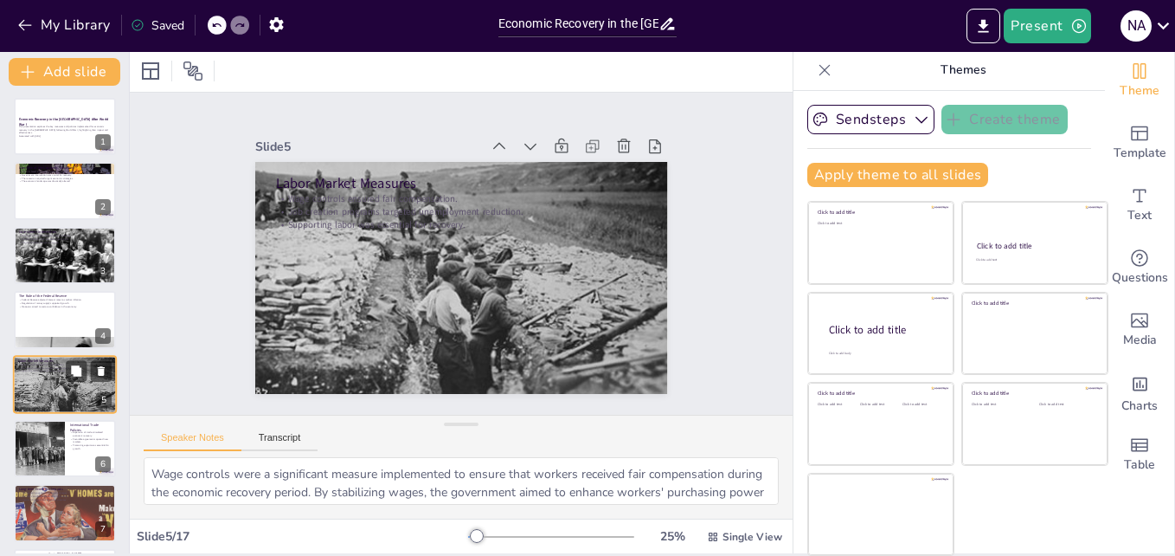
scroll to position [67, 0]
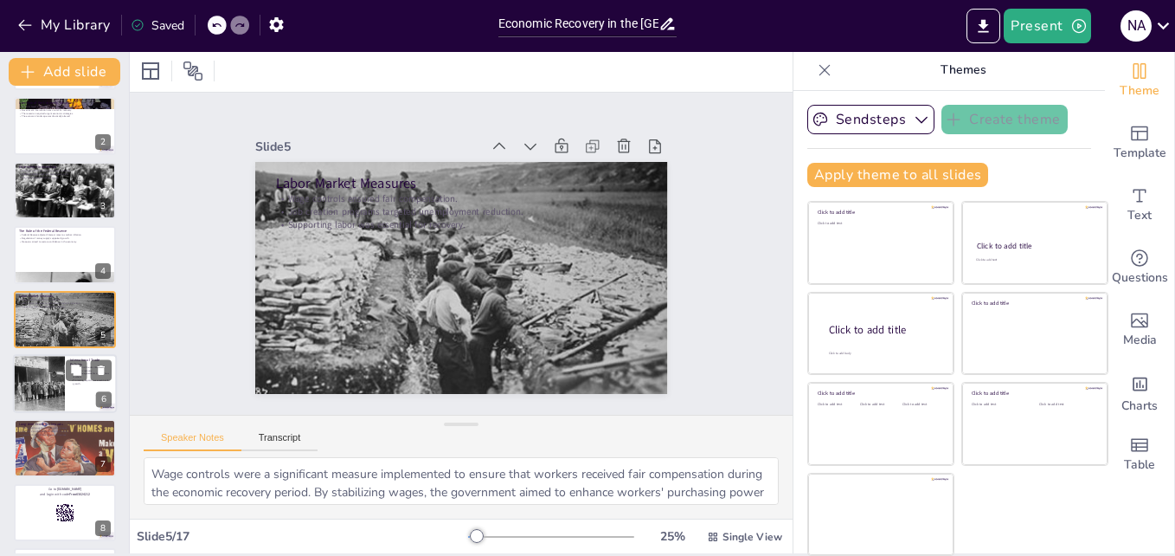
click at [47, 386] on div at bounding box center [39, 383] width 72 height 59
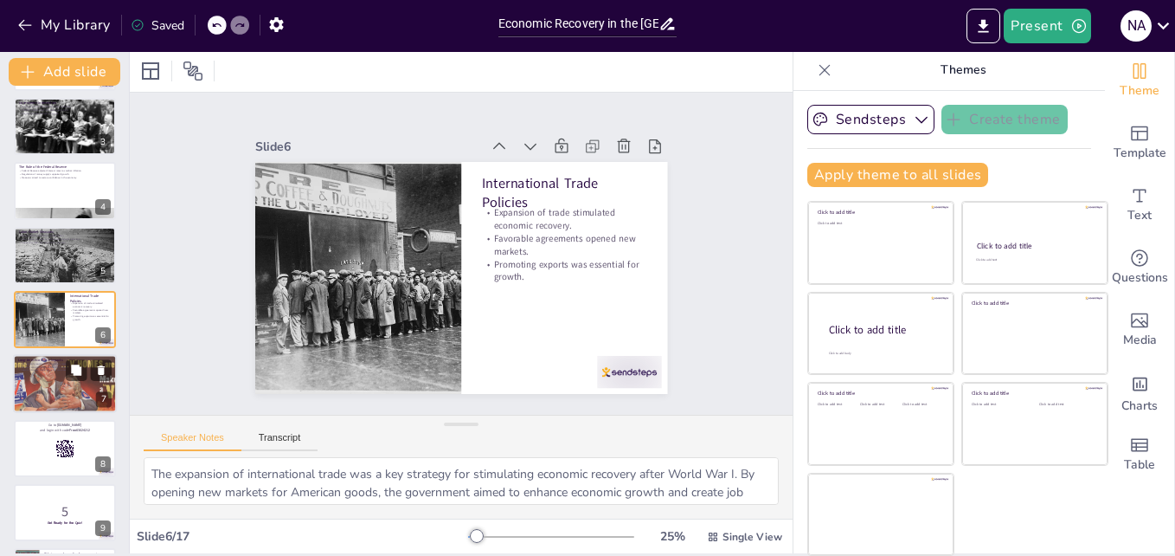
click at [56, 378] on div at bounding box center [65, 384] width 163 height 59
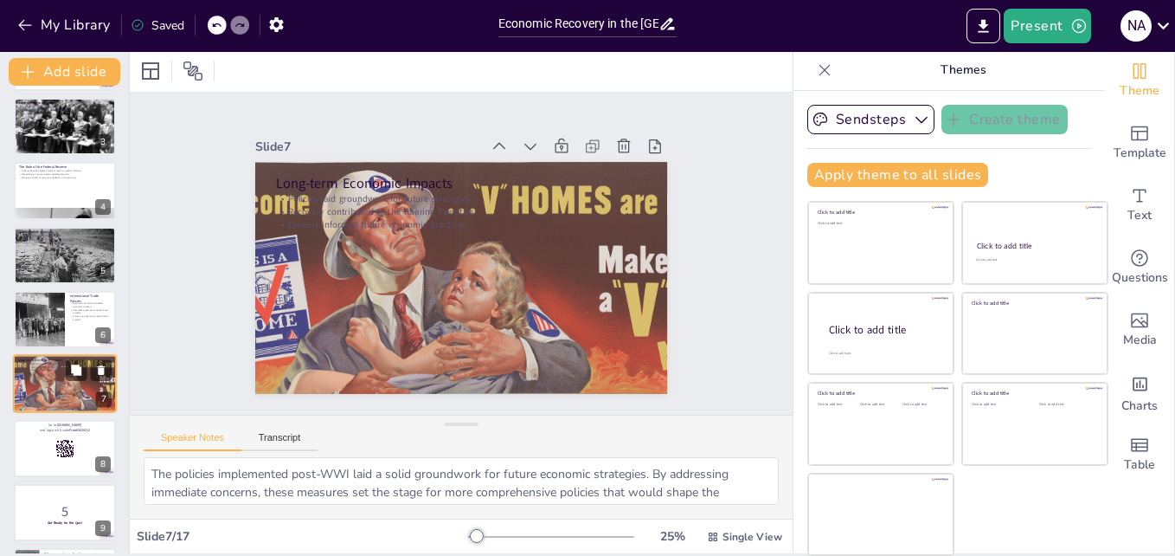
scroll to position [195, 0]
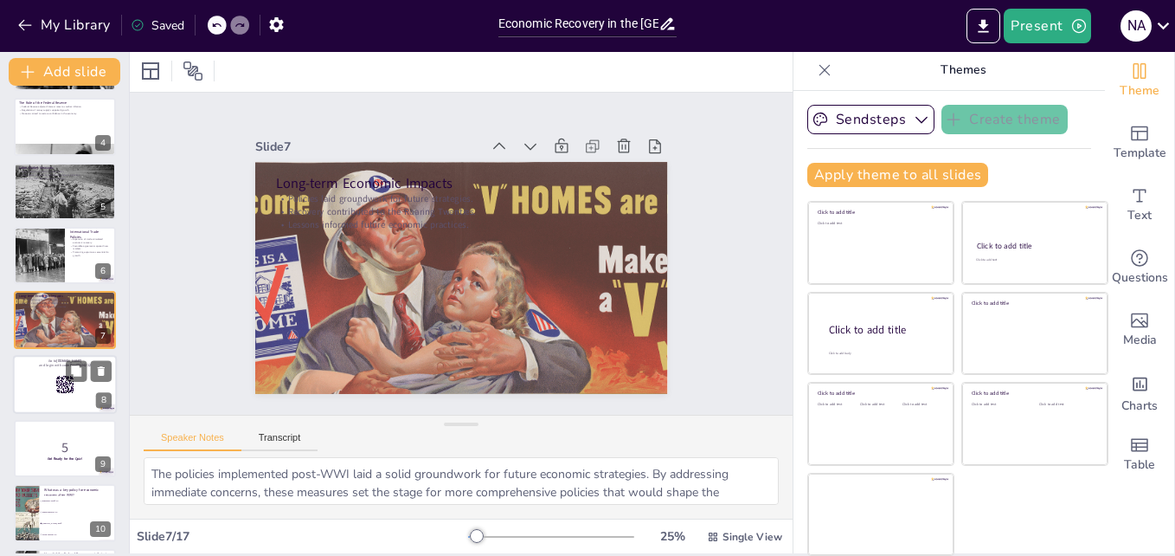
click at [44, 378] on div at bounding box center [65, 384] width 104 height 59
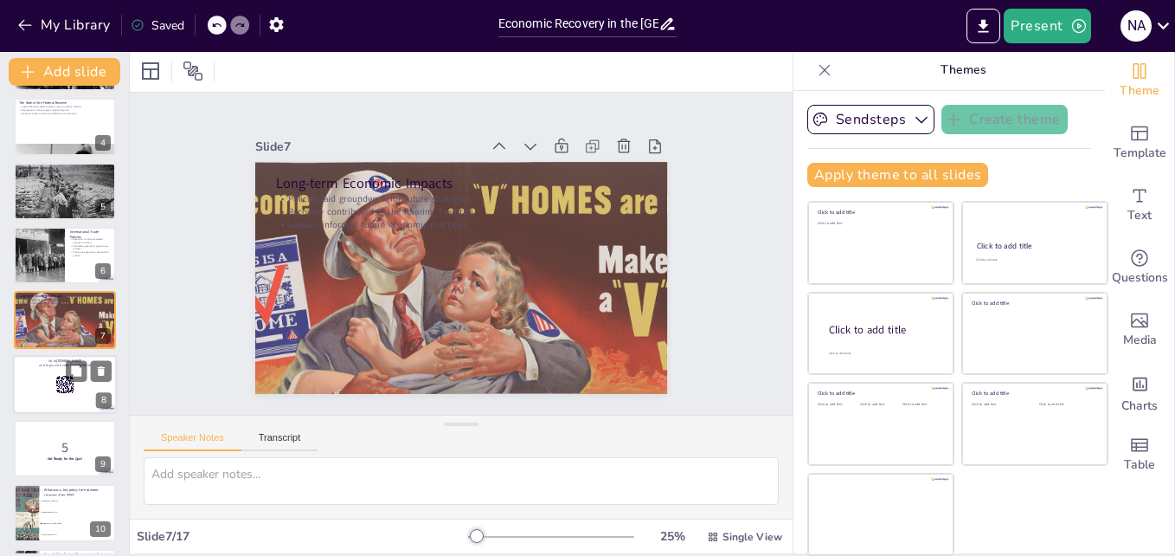
scroll to position [260, 0]
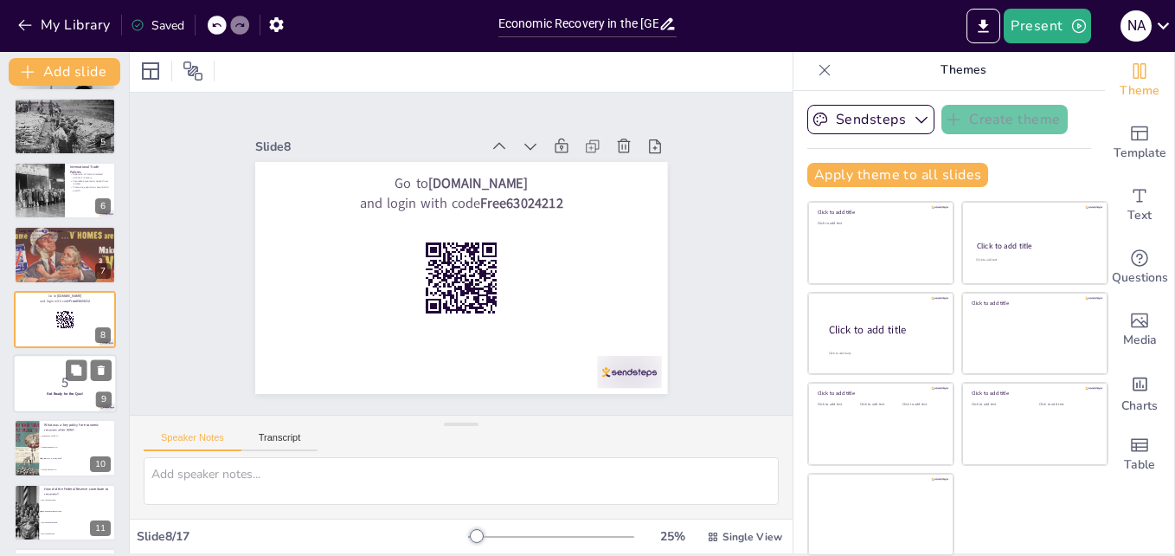
click at [47, 375] on p "5" at bounding box center [64, 382] width 93 height 19
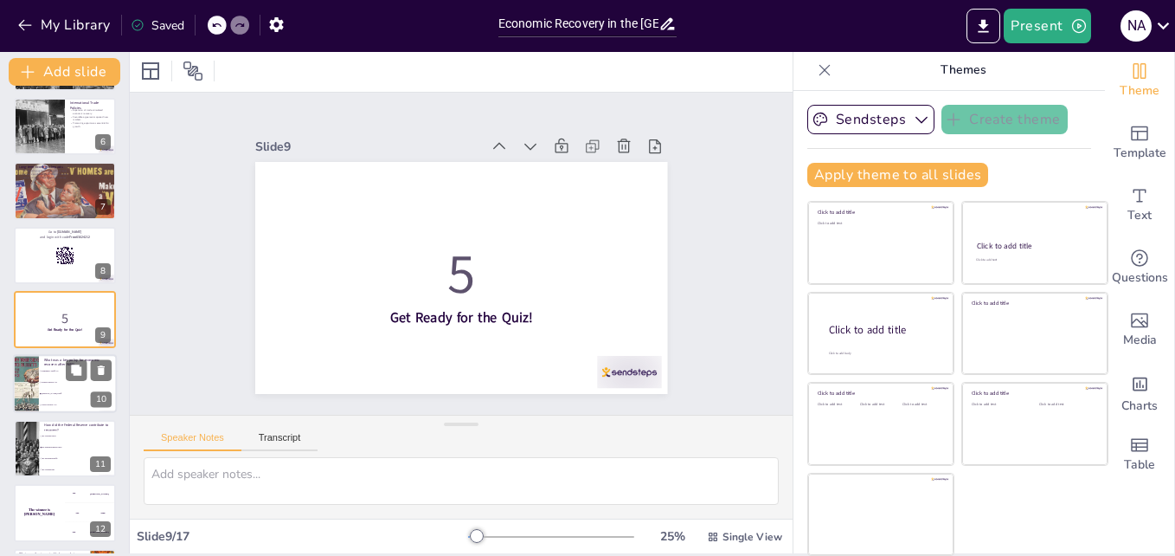
click at [49, 382] on span "Federal Reserve Act" at bounding box center [79, 383] width 74 height 3
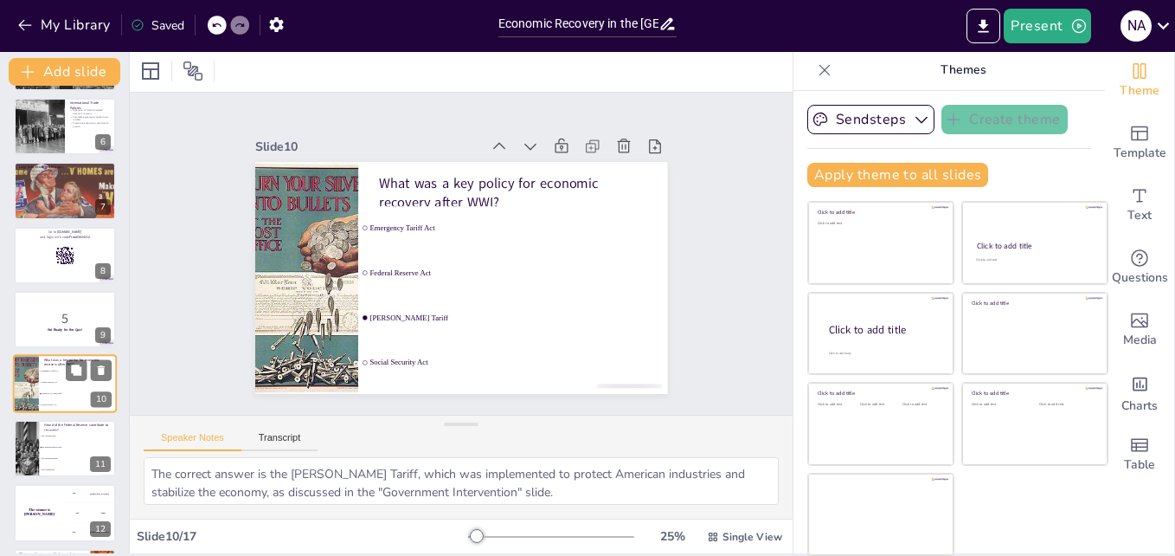
scroll to position [389, 0]
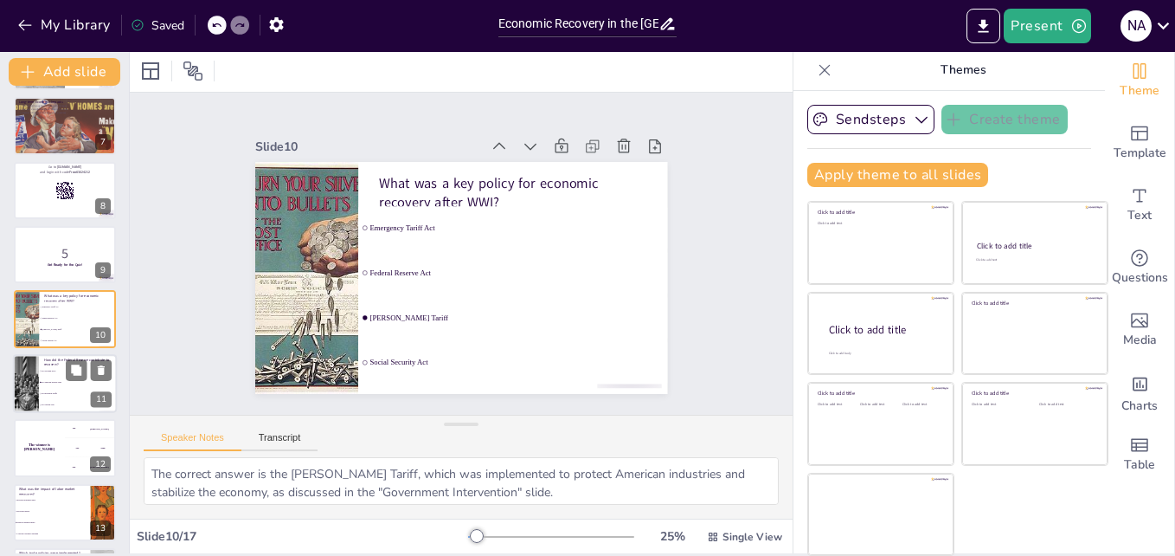
click at [56, 376] on li "By adjusting interest rates" at bounding box center [78, 381] width 78 height 11
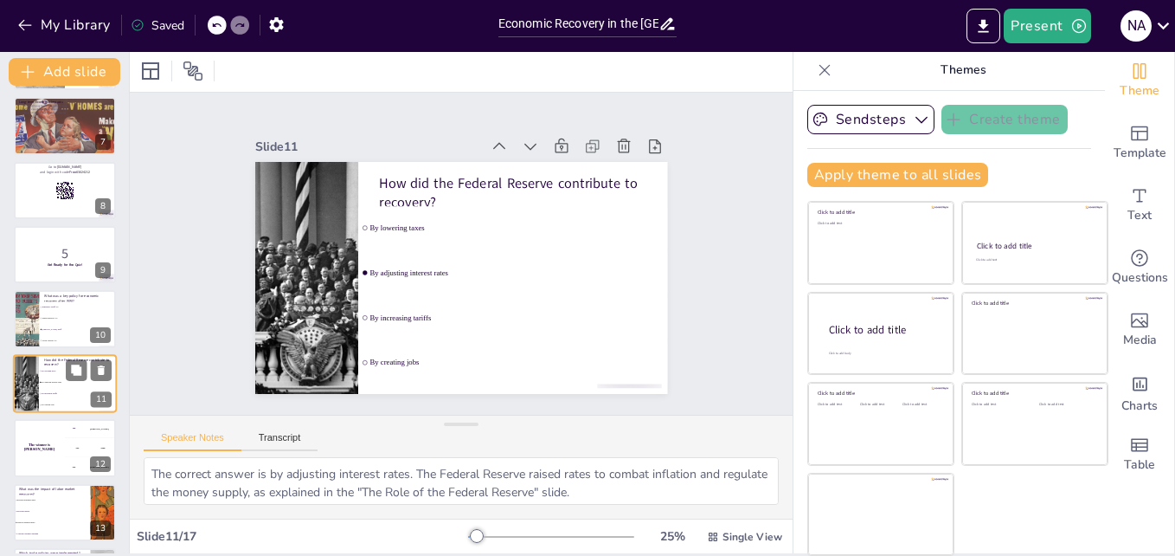
scroll to position [453, 0]
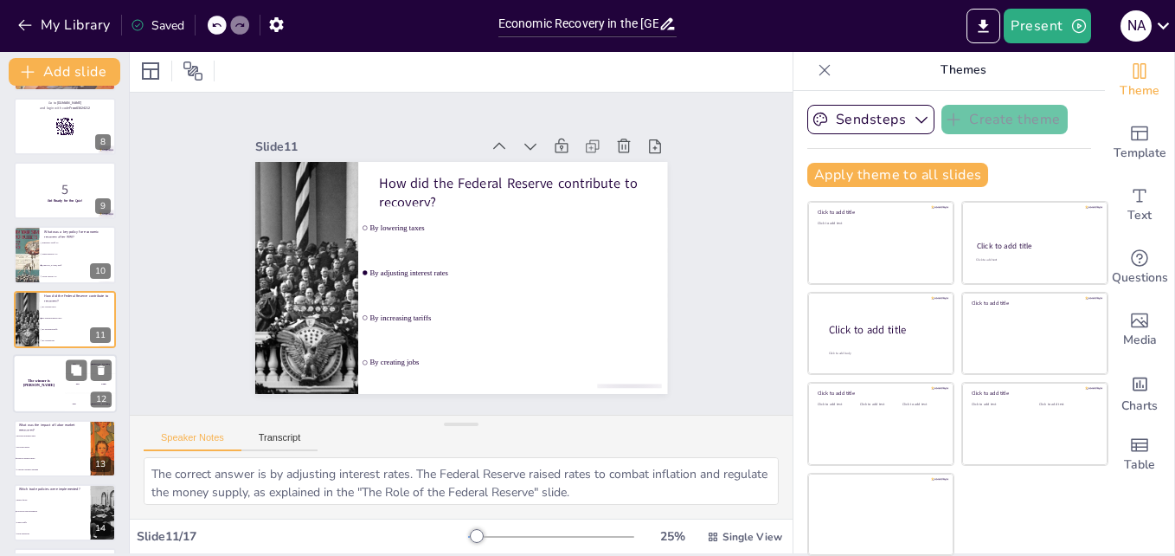
click at [56, 396] on div "The winner is Niels 🏆" at bounding box center [39, 383] width 52 height 59
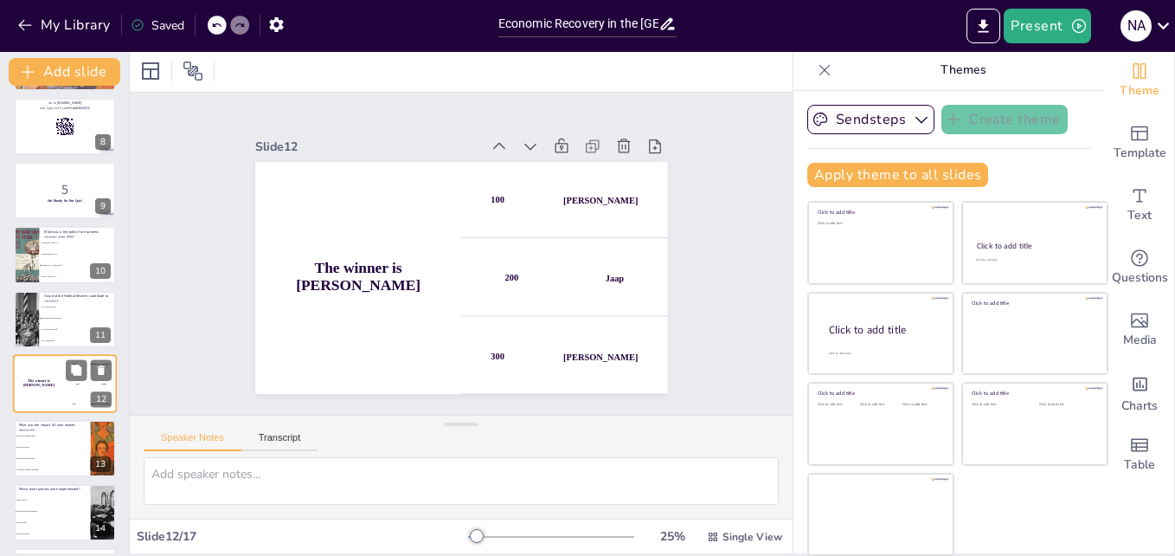
scroll to position [517, 0]
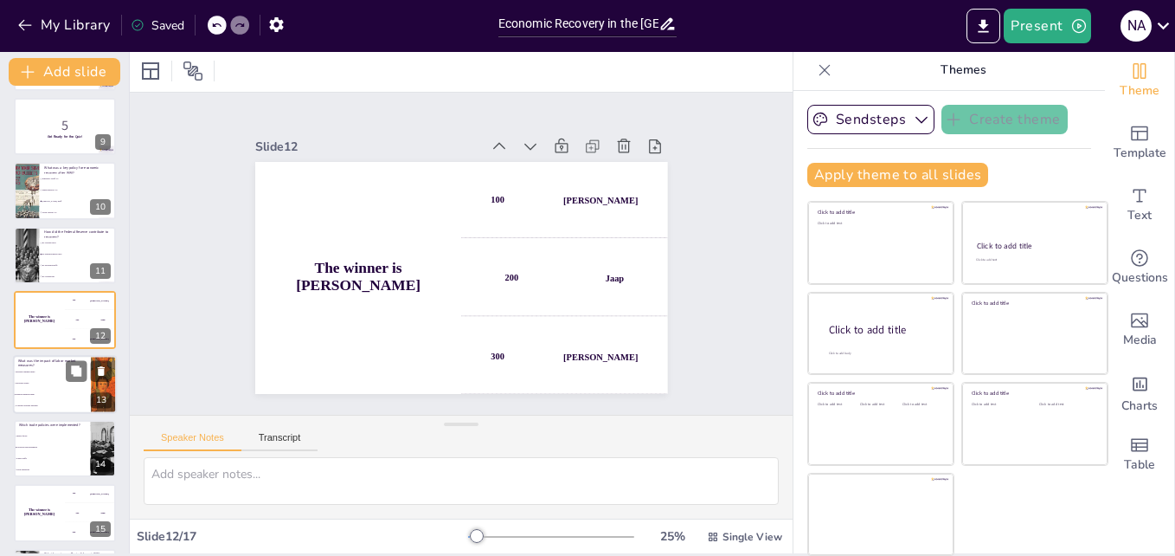
click at [38, 408] on li "Lowered consumer spending" at bounding box center [52, 405] width 78 height 11
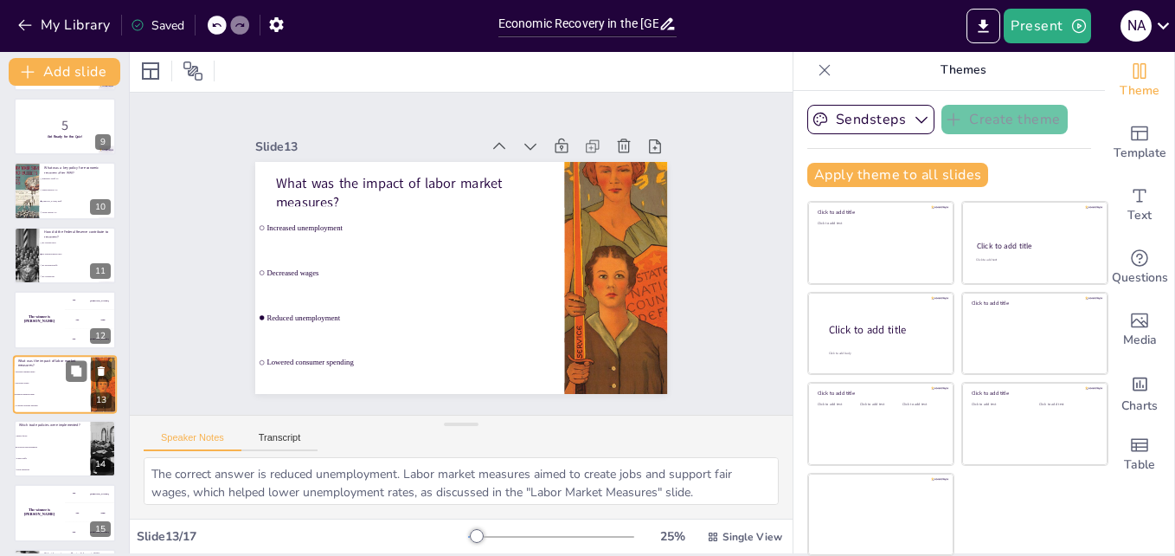
scroll to position [582, 0]
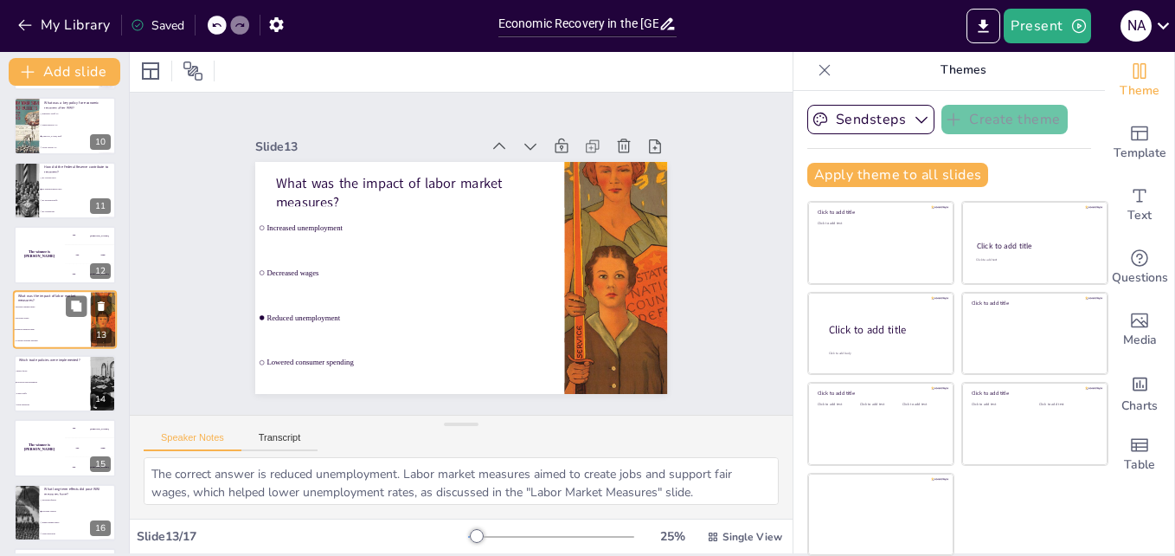
click at [38, 408] on li "Trade embargoes" at bounding box center [52, 404] width 77 height 10
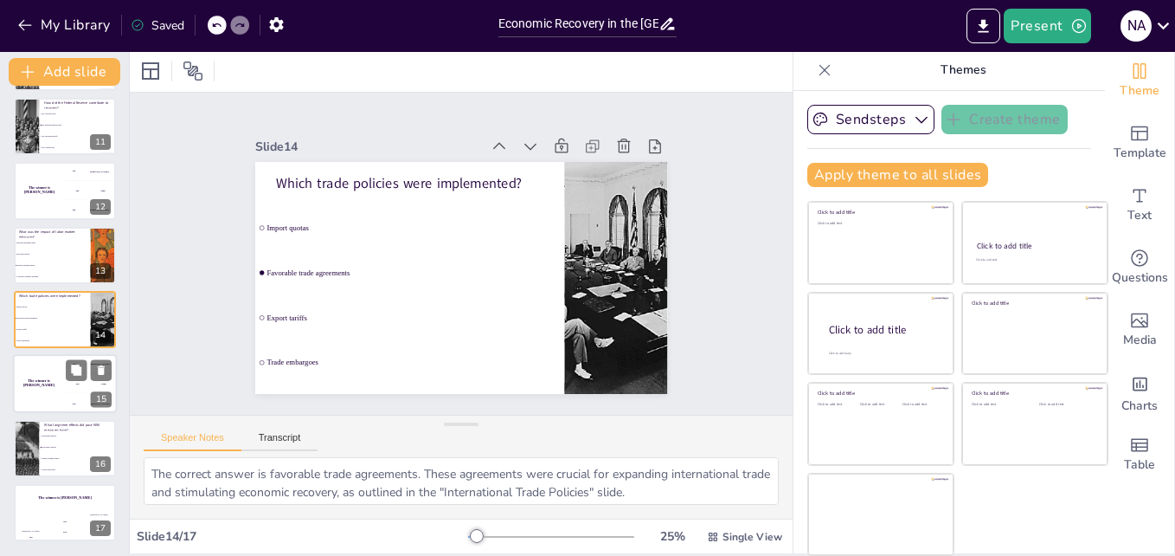
click at [35, 407] on div "The winner is Niels 🏆" at bounding box center [39, 384] width 52 height 59
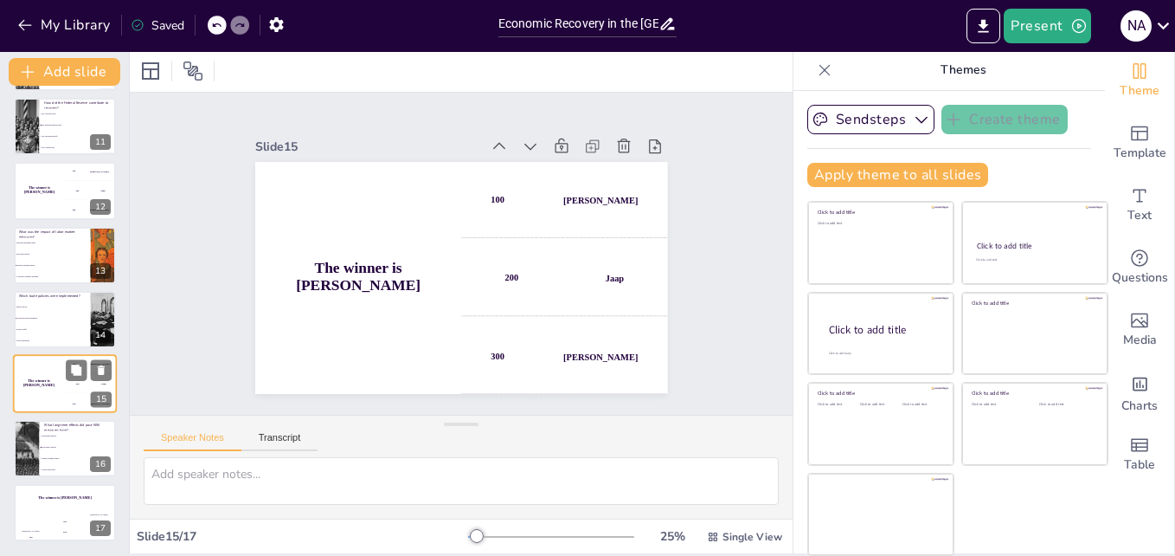
scroll to position [647, 0]
